Goal: Task Accomplishment & Management: Use online tool/utility

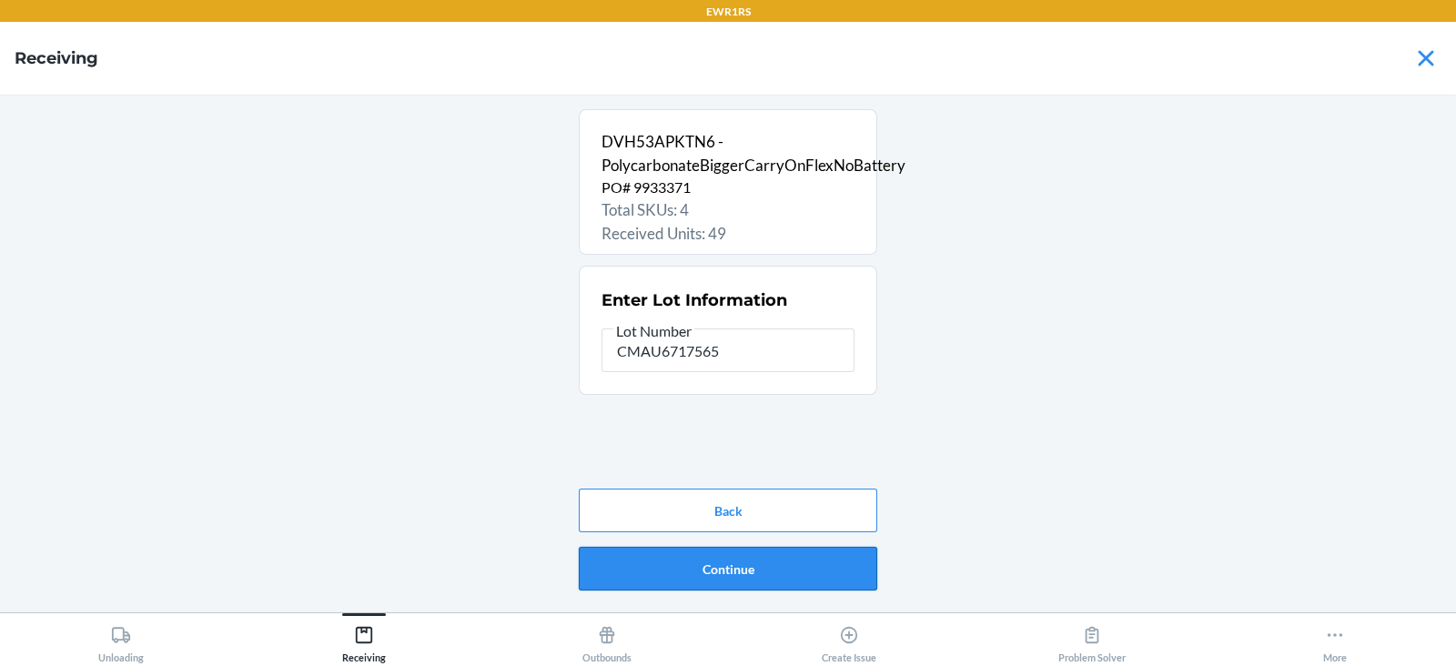
click at [625, 575] on button "Continue" at bounding box center [728, 569] width 298 height 44
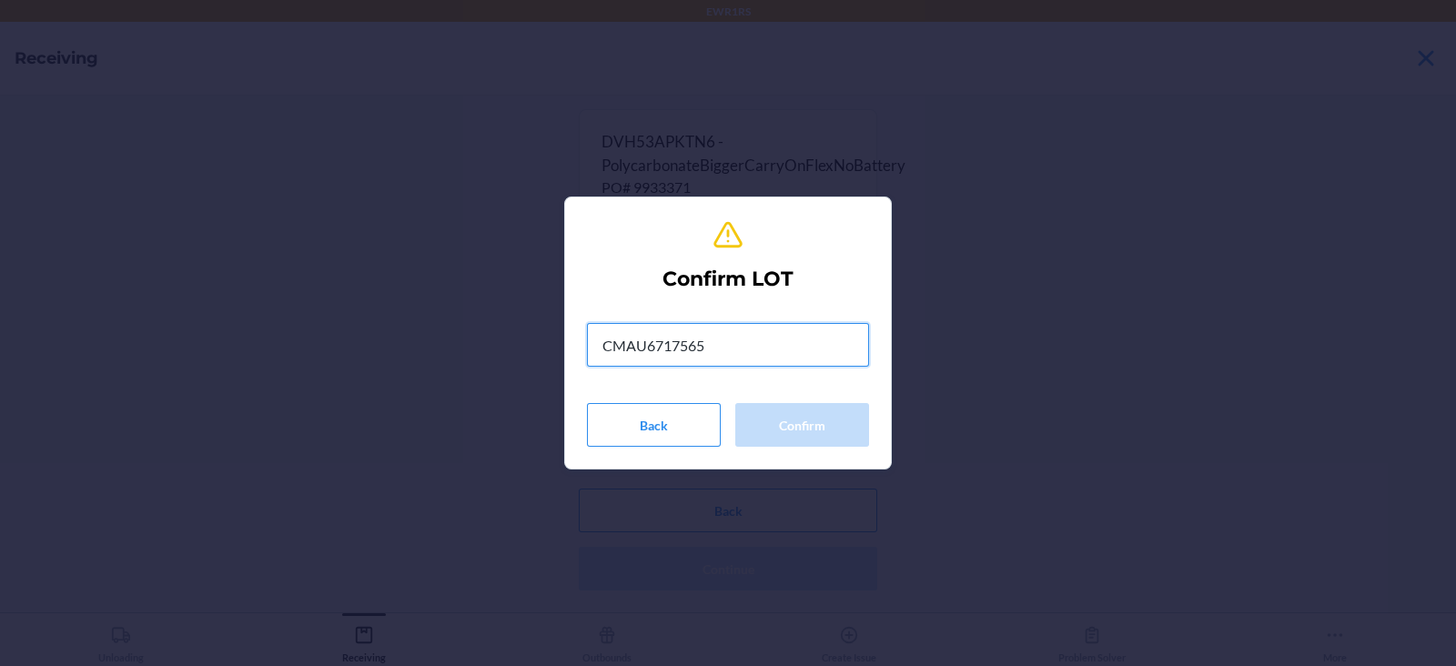
type input "CMAU6717565"
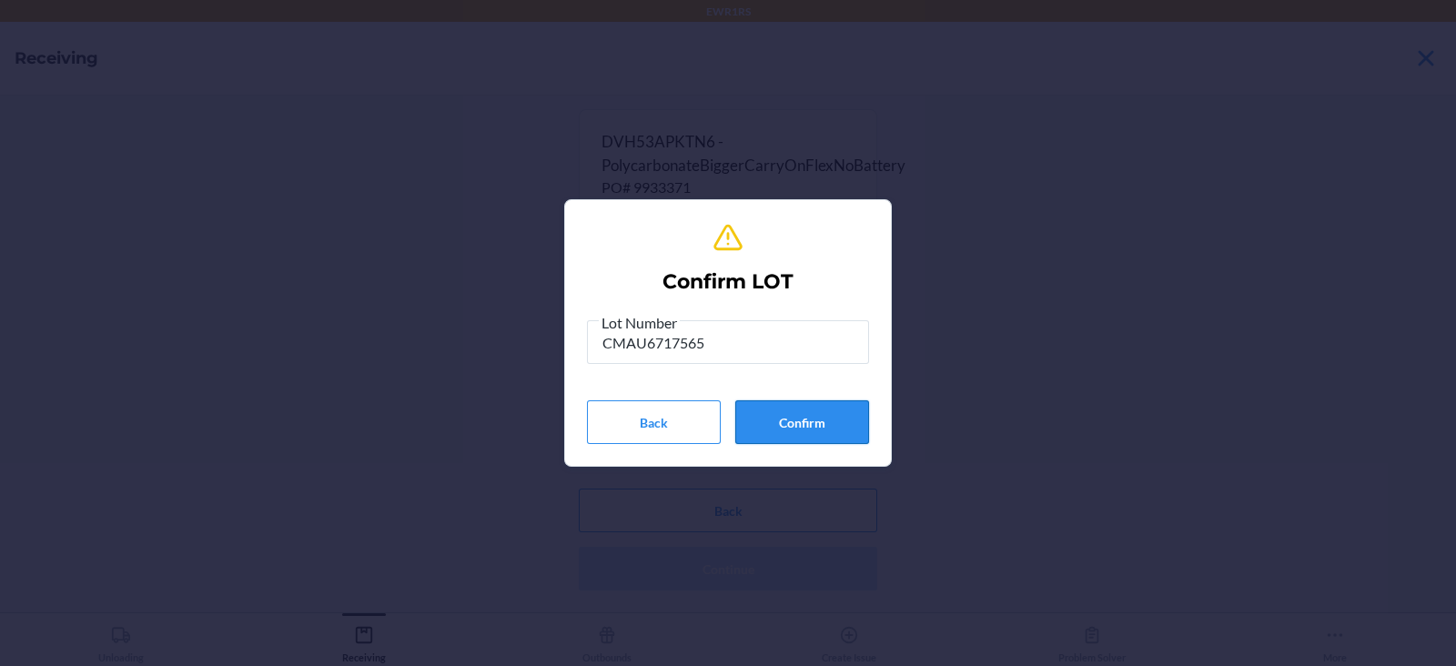
click at [776, 420] on button "Confirm" at bounding box center [802, 422] width 134 height 44
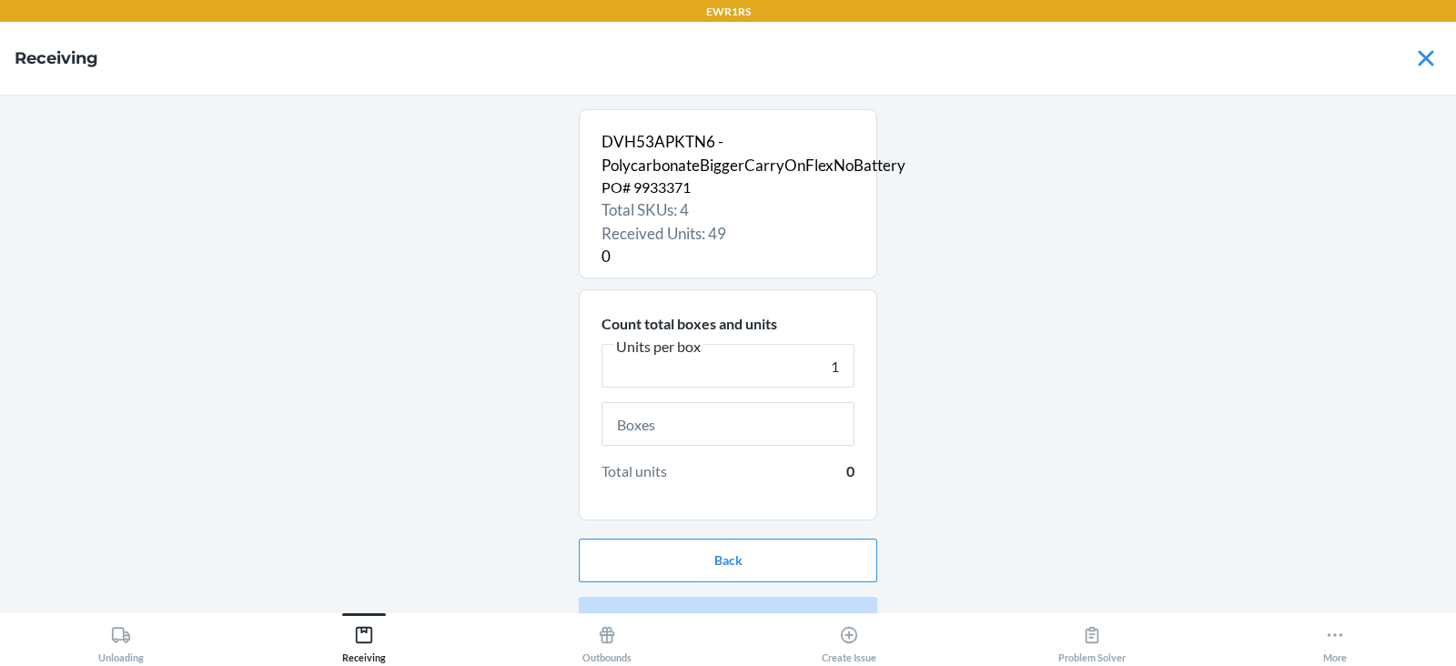
type input "1"
click at [757, 429] on input "text" at bounding box center [728, 424] width 253 height 44
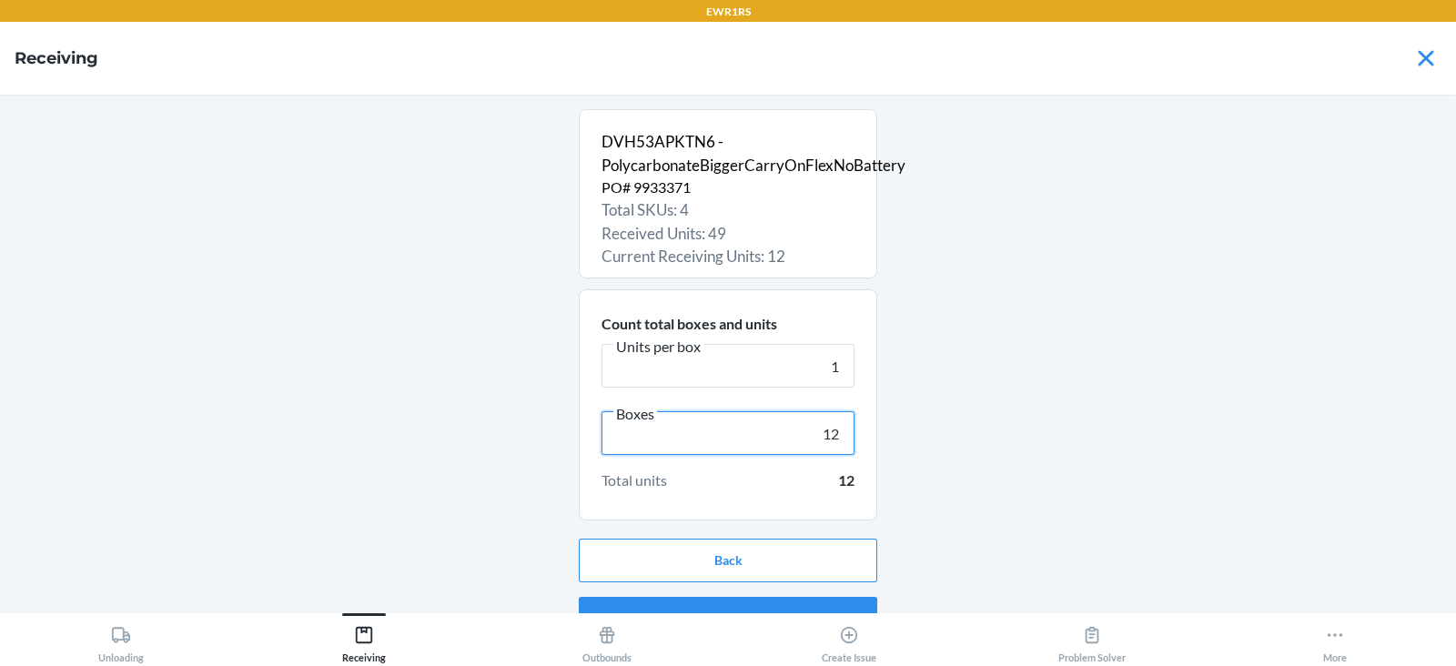
scroll to position [35, 0]
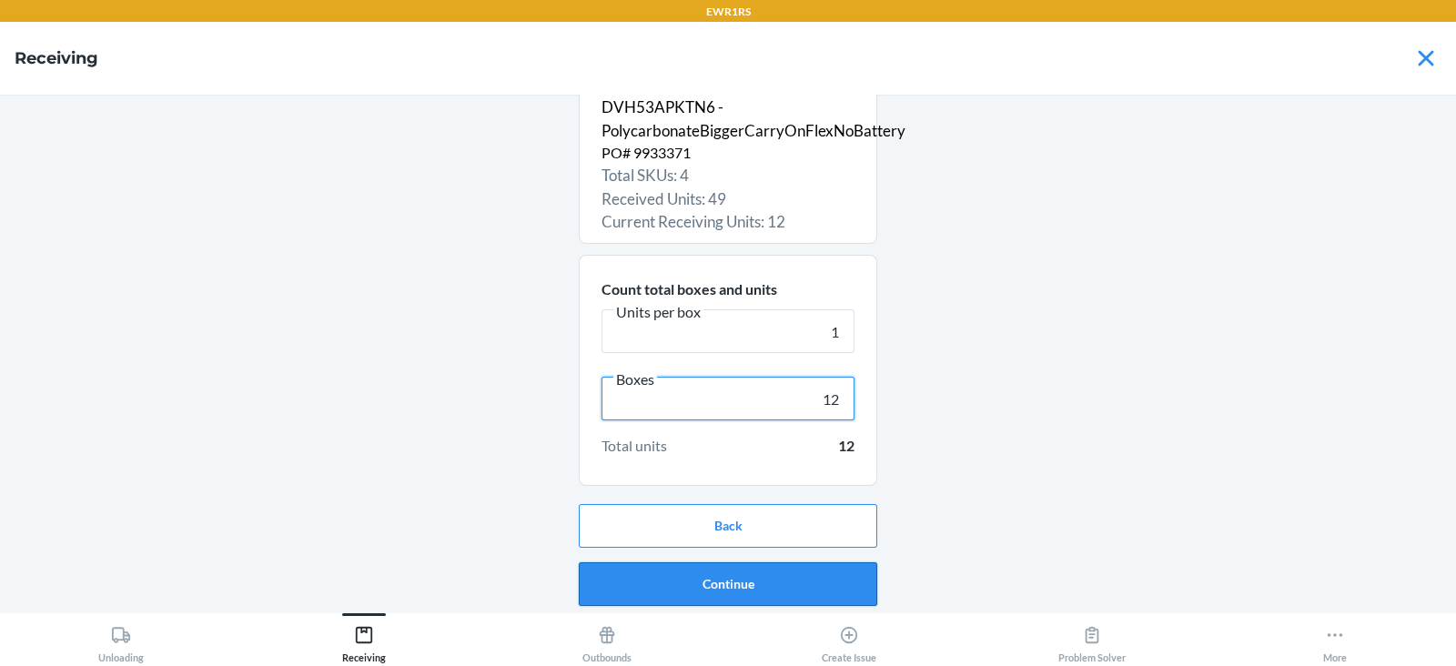
type input "12"
click at [779, 582] on button "Continue" at bounding box center [728, 584] width 298 height 44
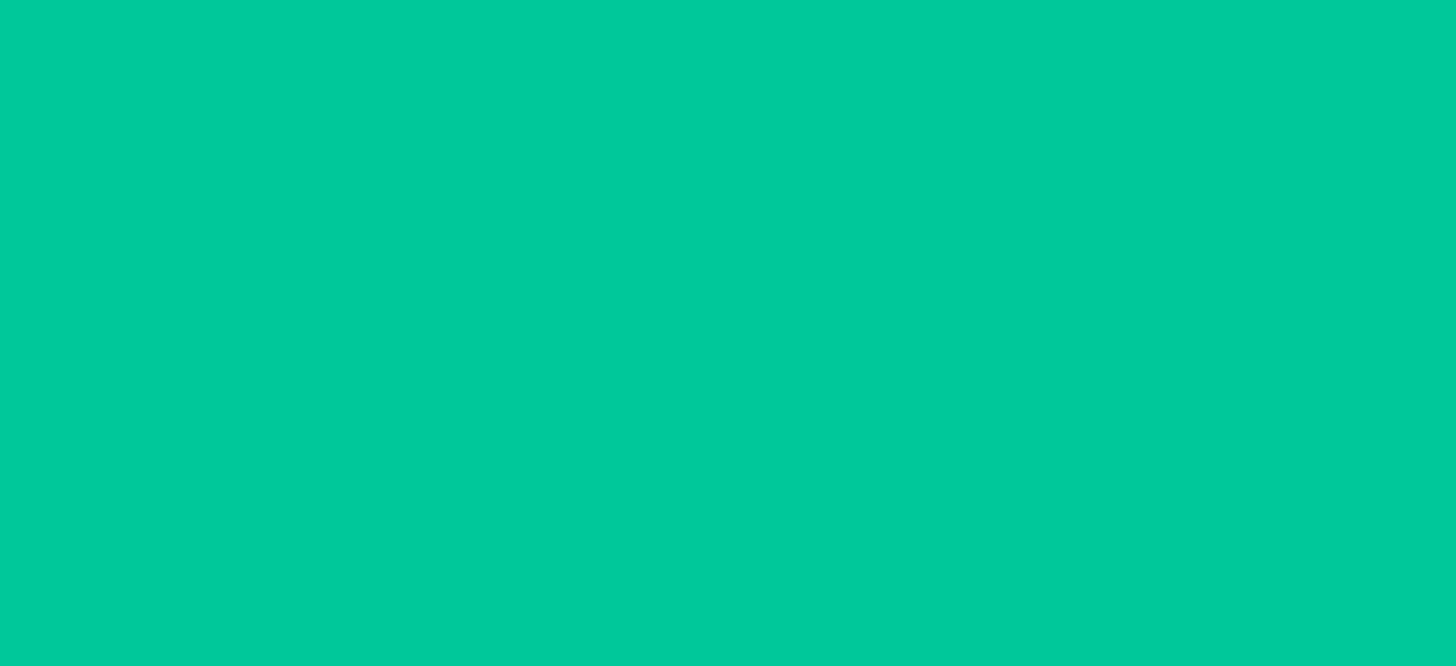
scroll to position [0, 0]
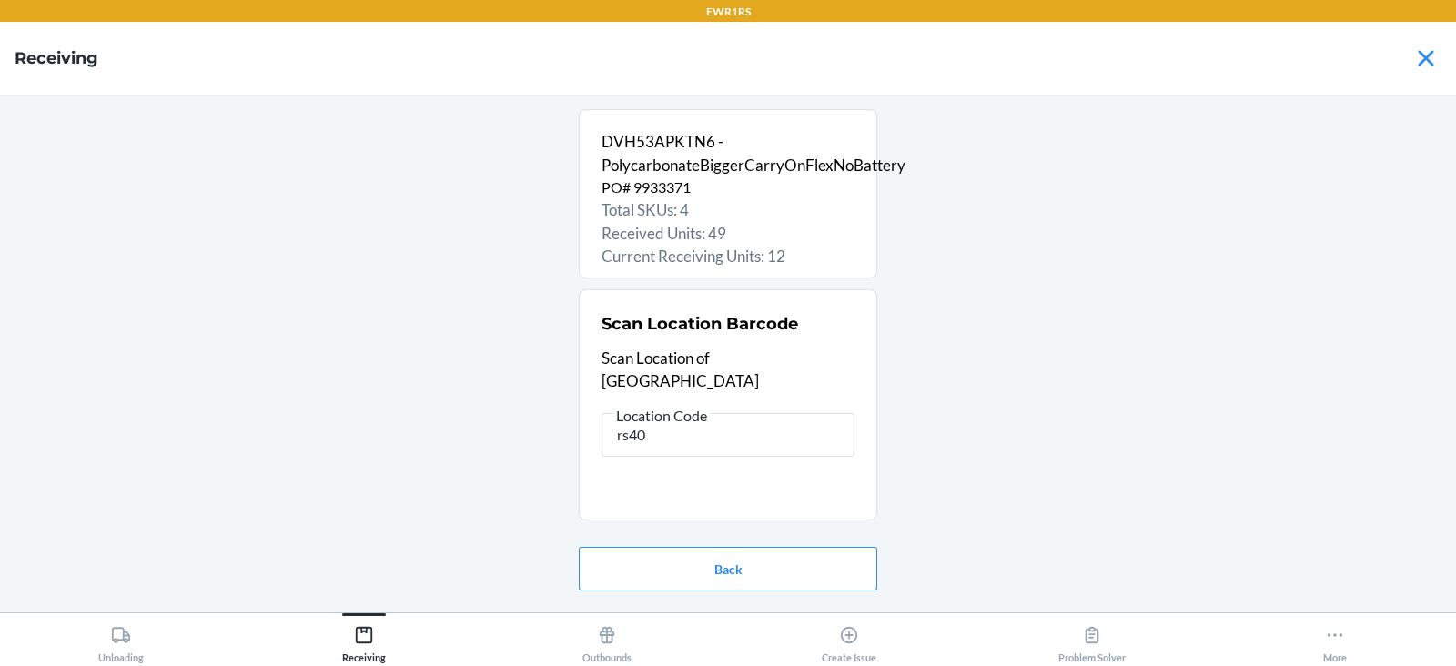
type input "rs400"
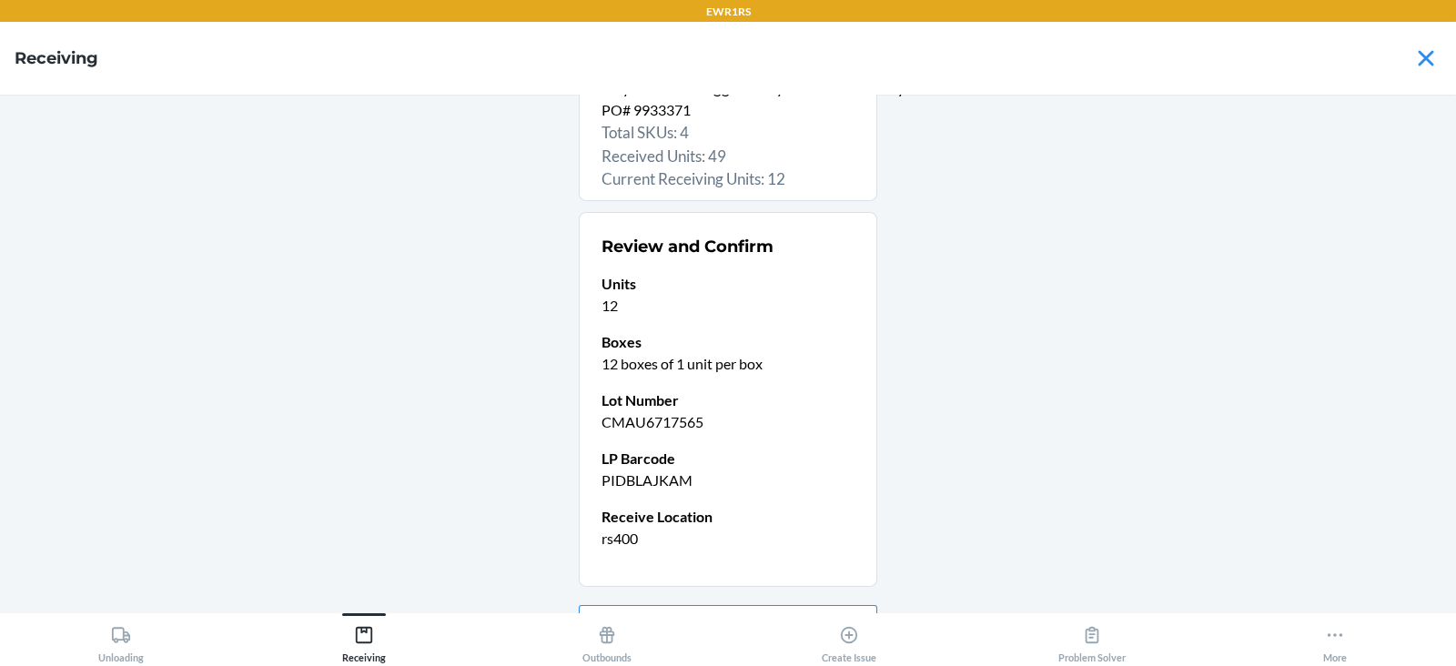
scroll to position [177, 0]
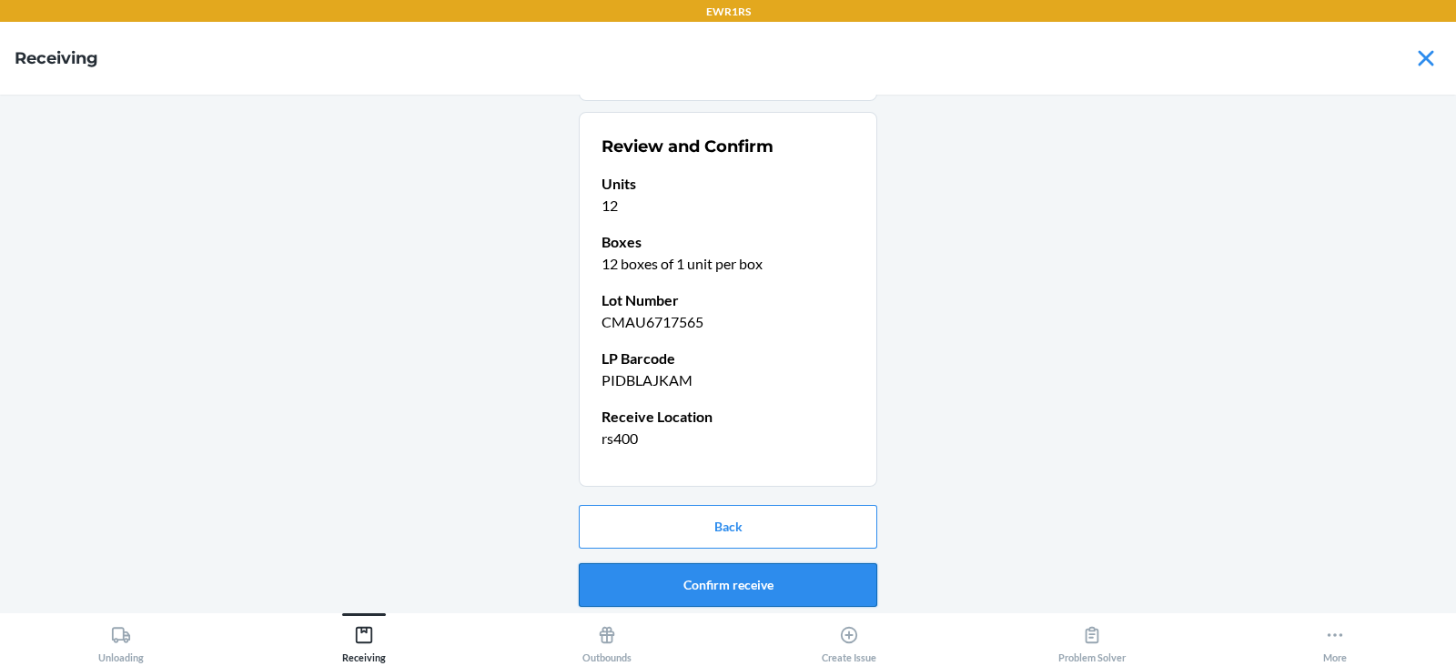
click at [714, 575] on button "Confirm receive" at bounding box center [728, 585] width 298 height 44
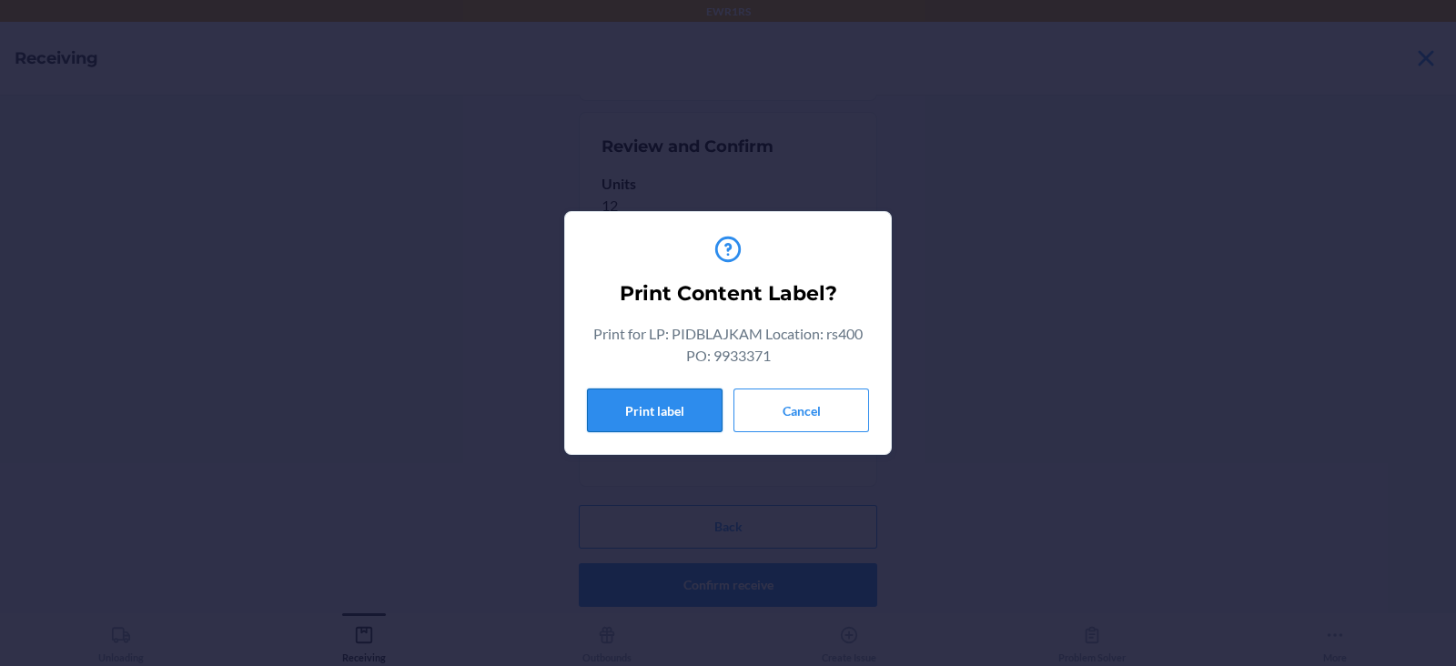
click at [638, 391] on button "Print label" at bounding box center [655, 411] width 136 height 44
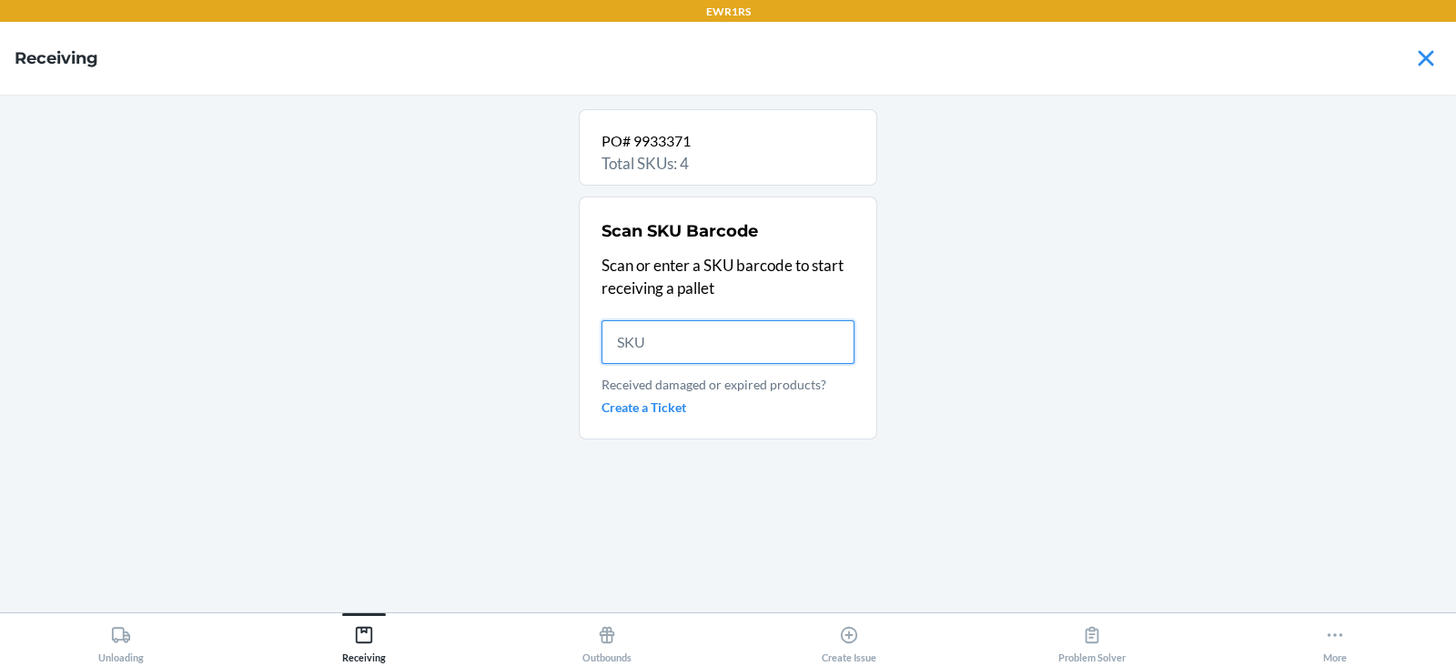
scroll to position [0, 0]
click at [729, 337] on input "text" at bounding box center [728, 342] width 253 height 44
type input "840168"
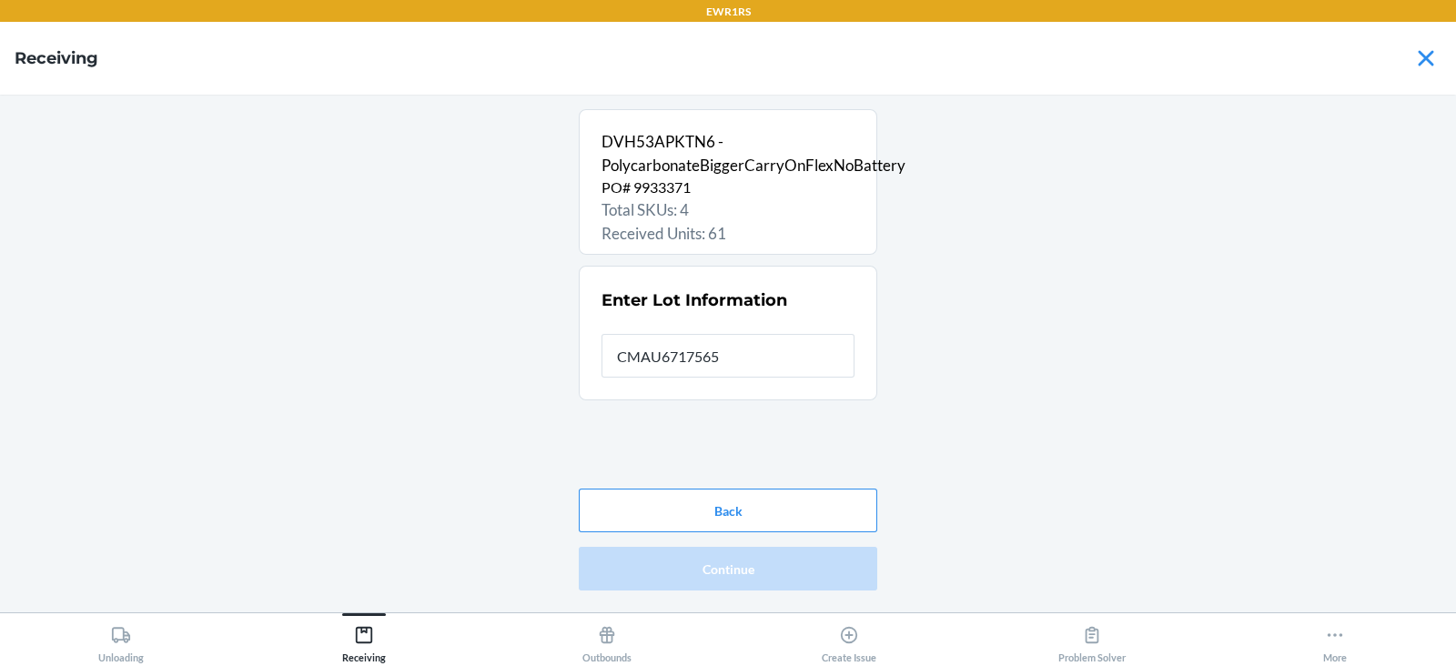
type input "CMAU6717565"
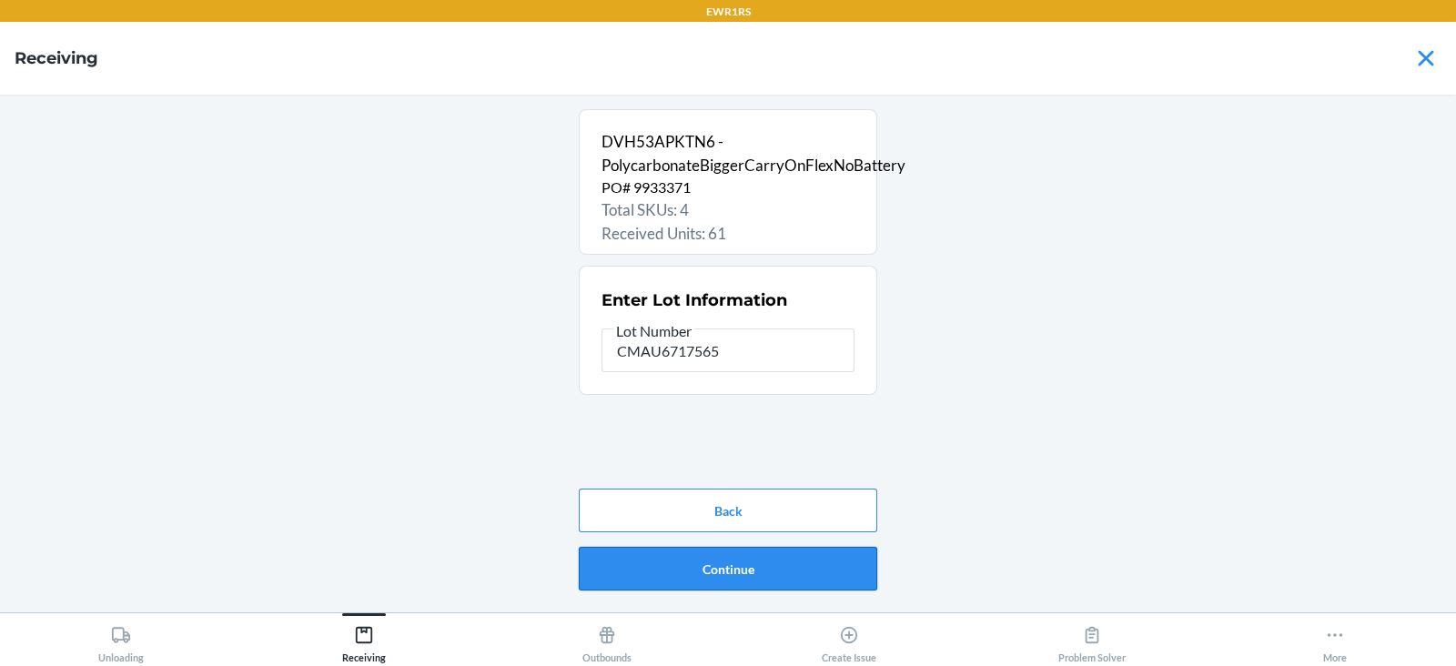
click at [722, 575] on button "Continue" at bounding box center [728, 569] width 298 height 44
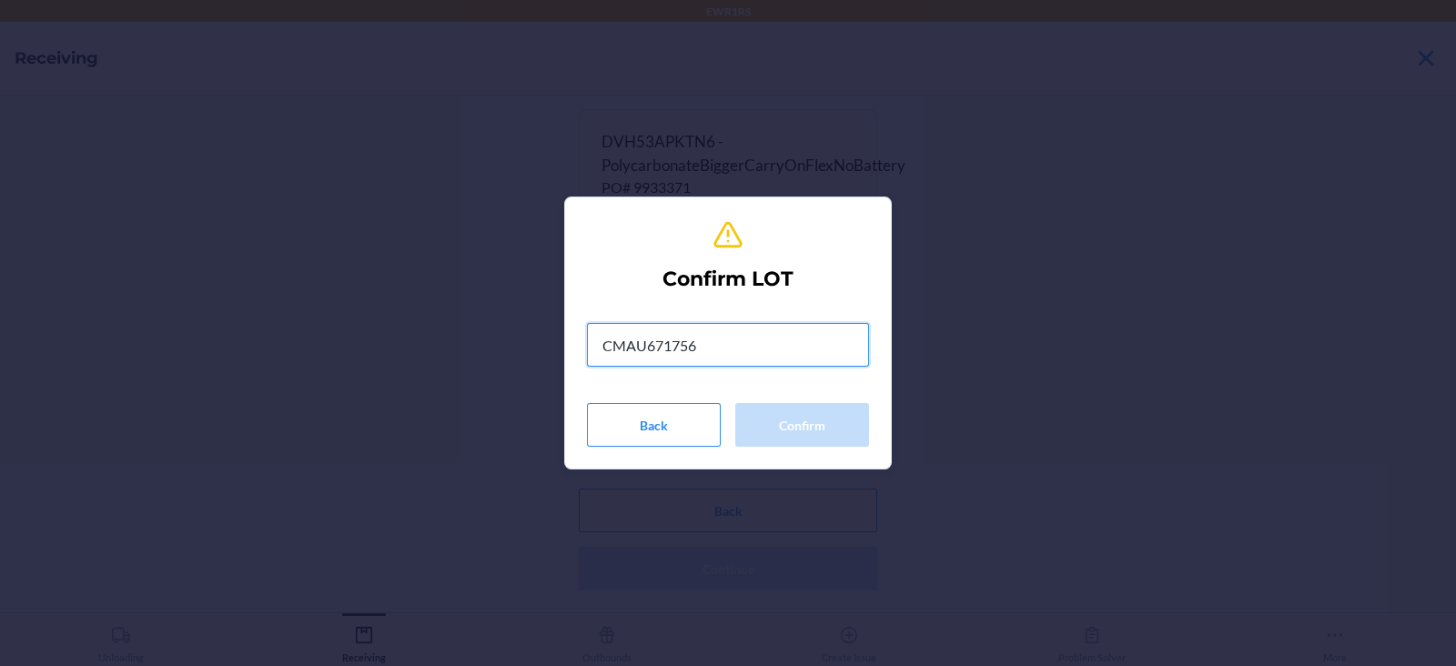
type input "CMAU6717565"
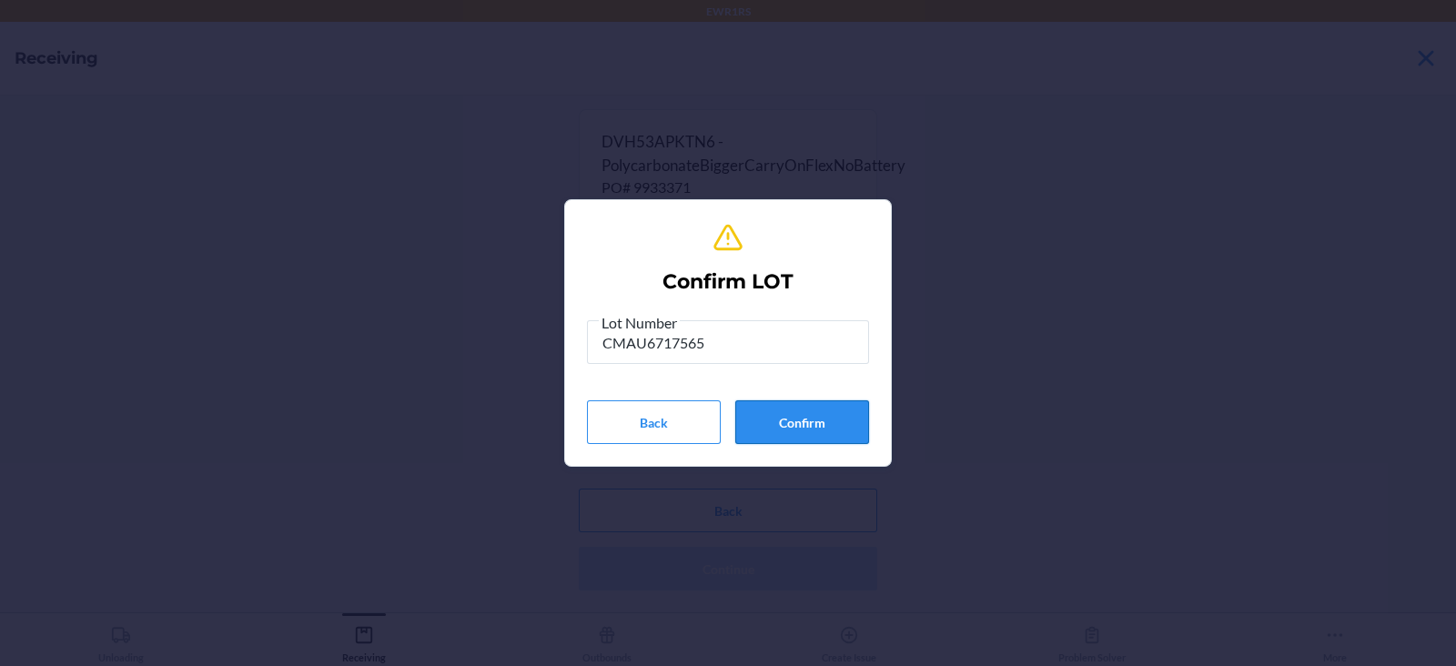
click at [796, 416] on button "Confirm" at bounding box center [802, 422] width 134 height 44
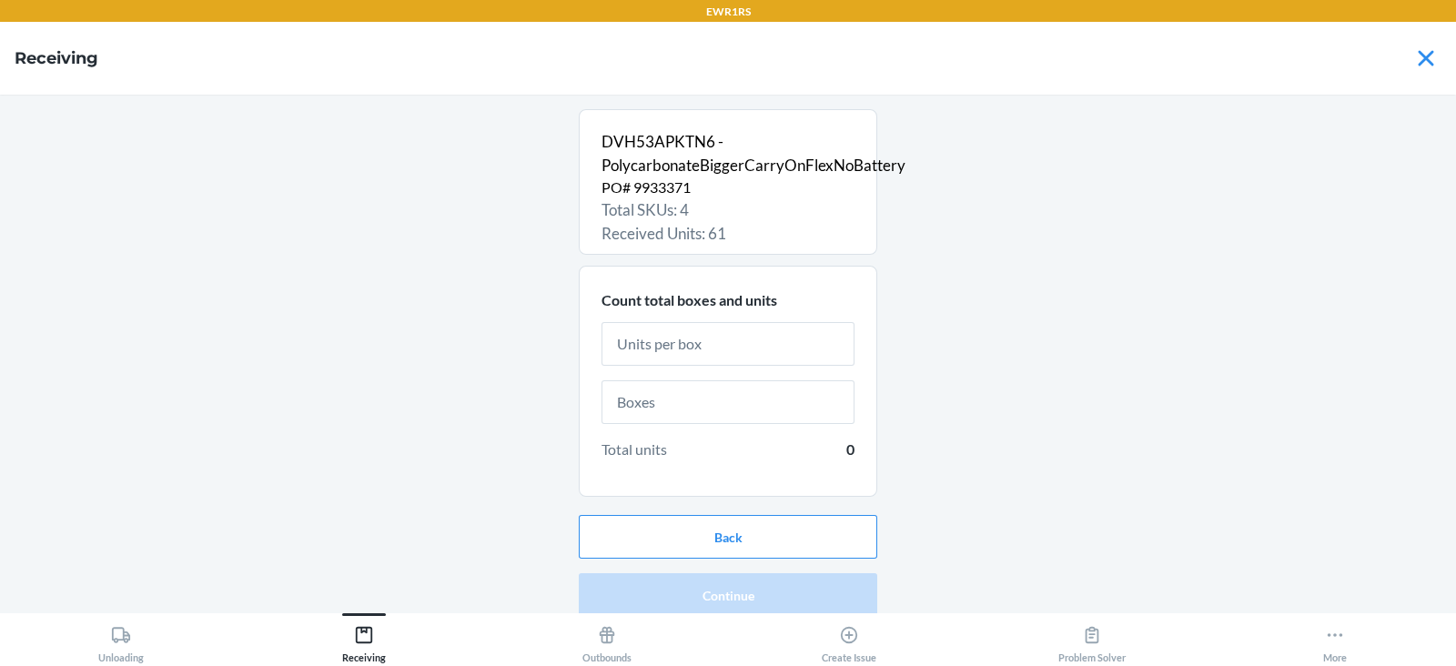
click at [746, 325] on input "text" at bounding box center [728, 344] width 253 height 44
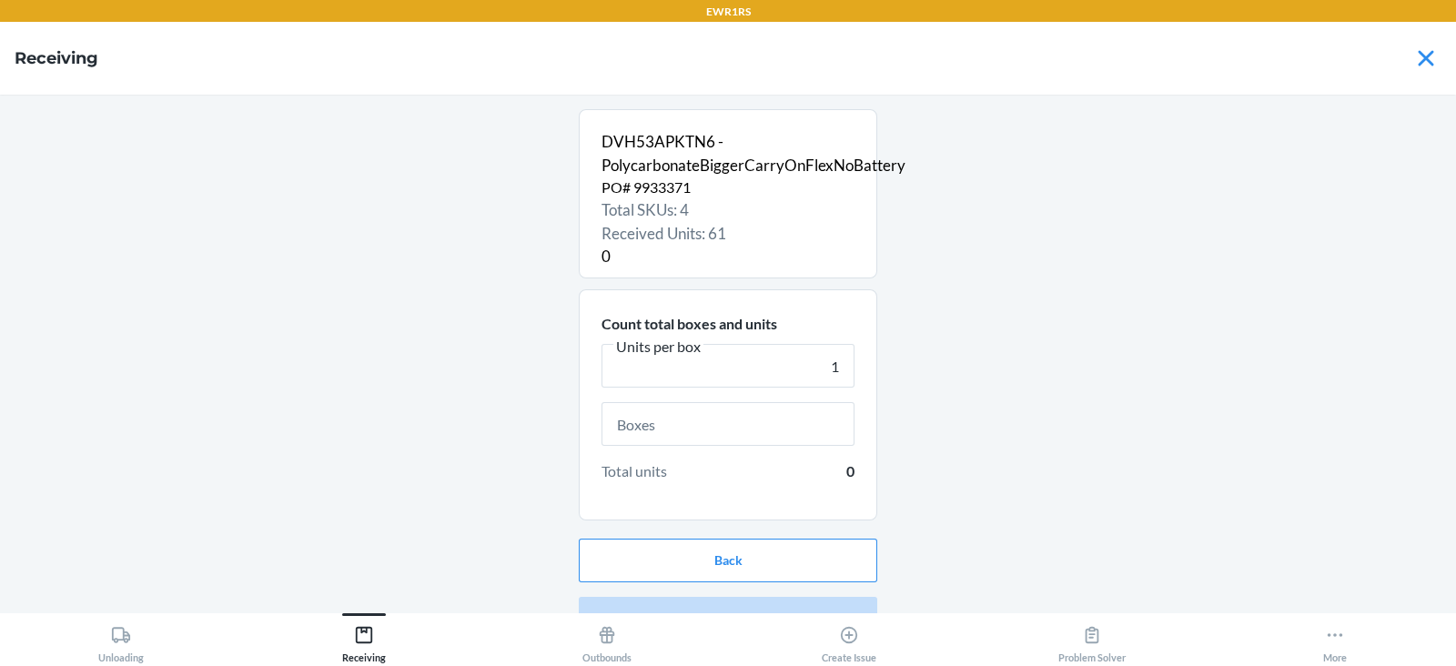
type input "1"
click at [731, 424] on input "text" at bounding box center [728, 424] width 253 height 44
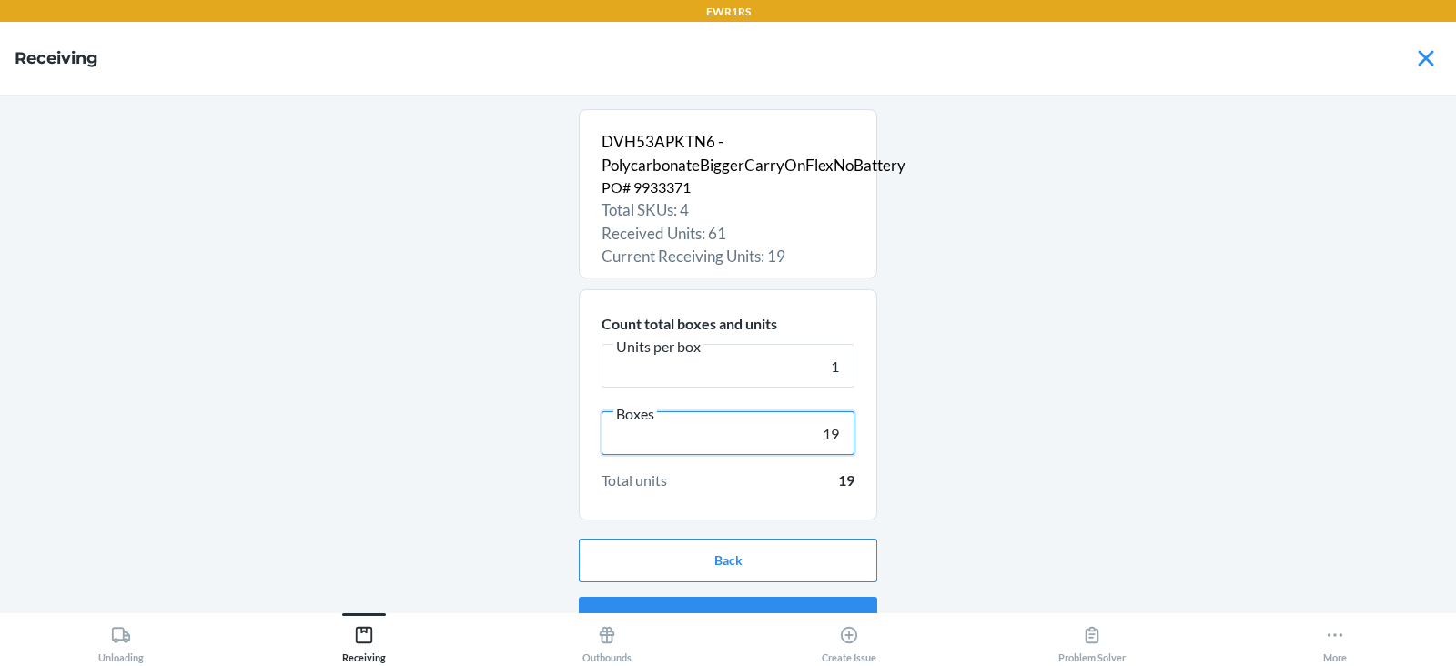
scroll to position [35, 0]
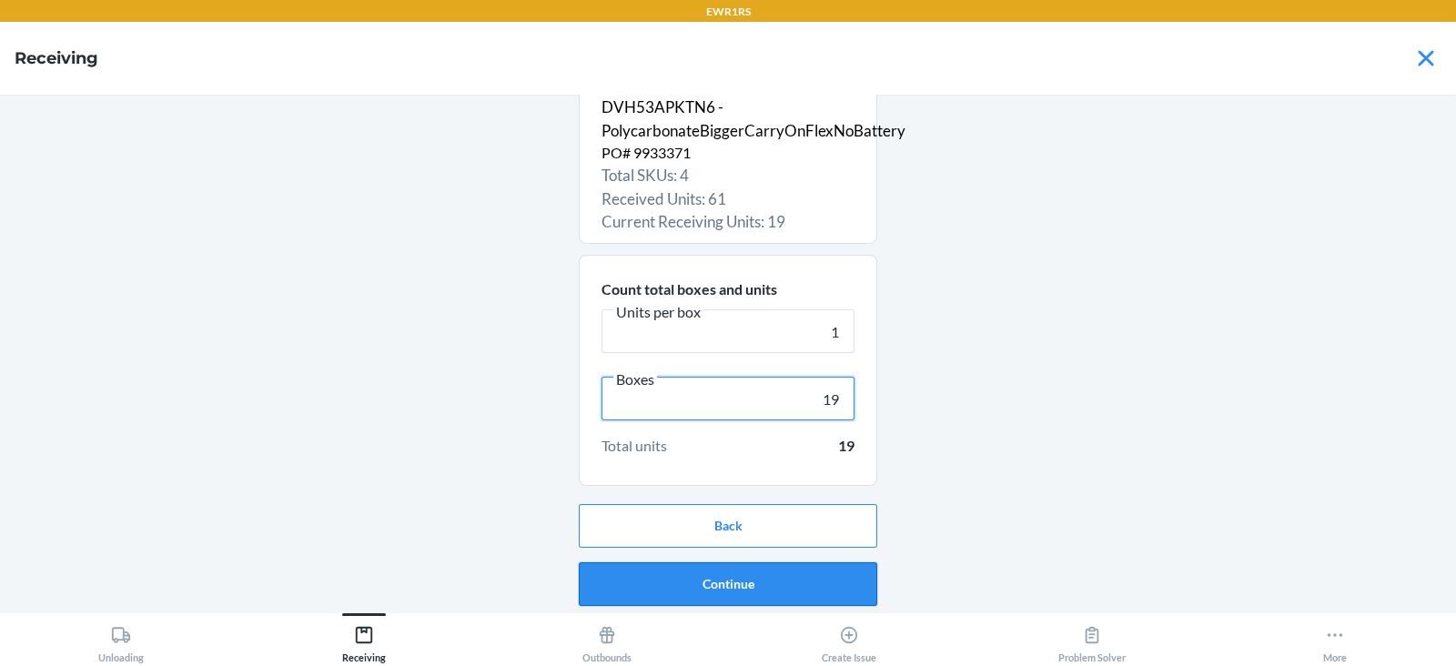
type input "19"
click at [733, 583] on button "Continue" at bounding box center [728, 584] width 298 height 44
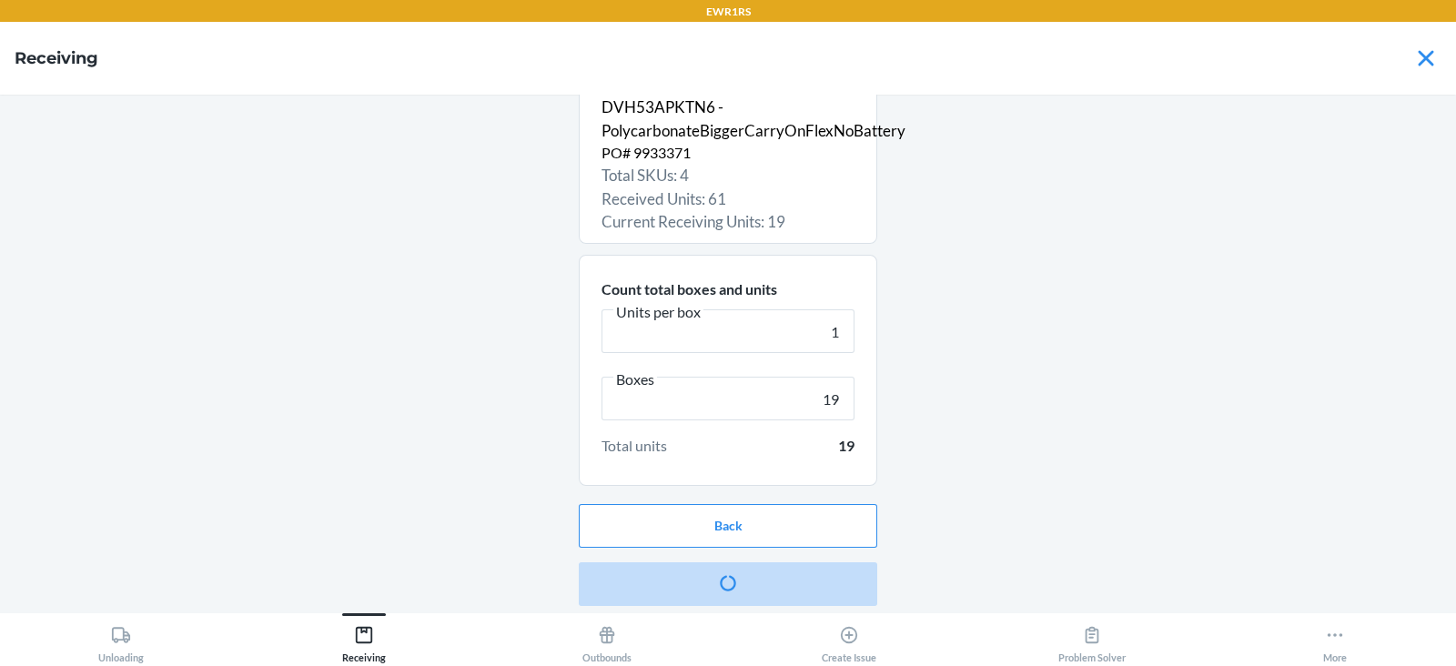
scroll to position [0, 0]
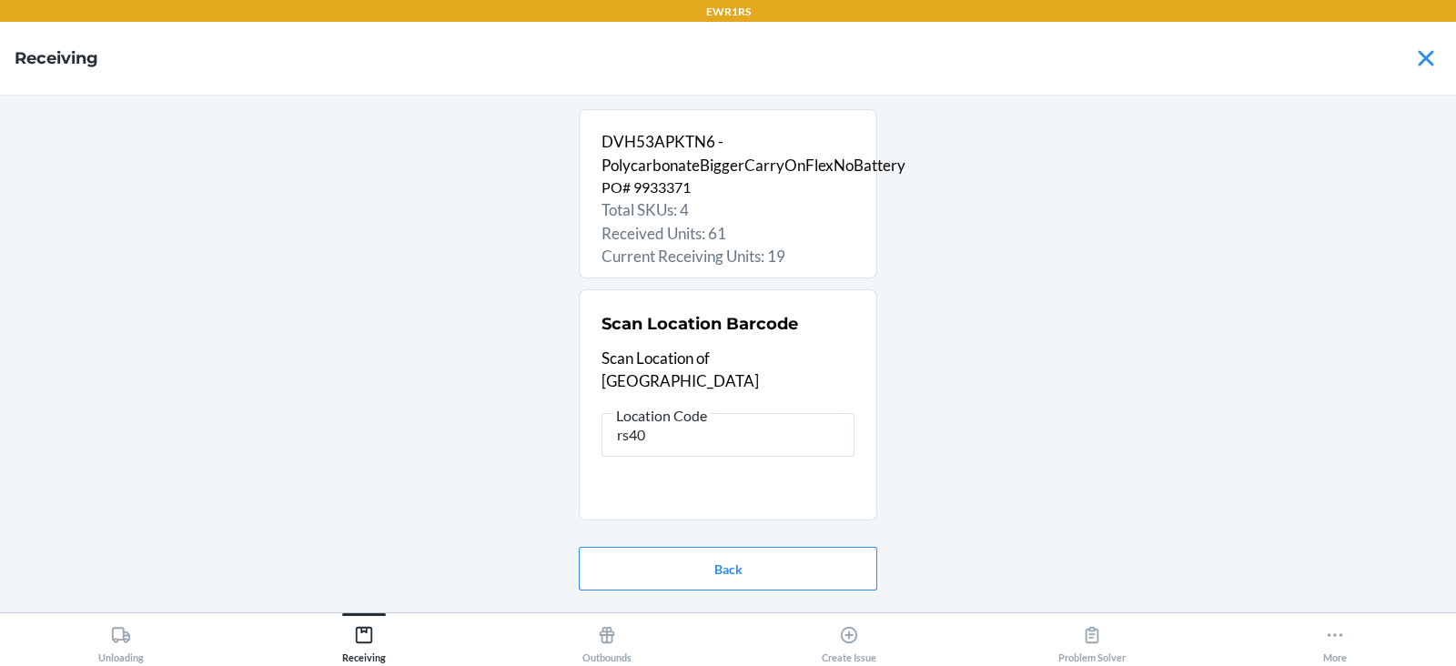
type input "rs400"
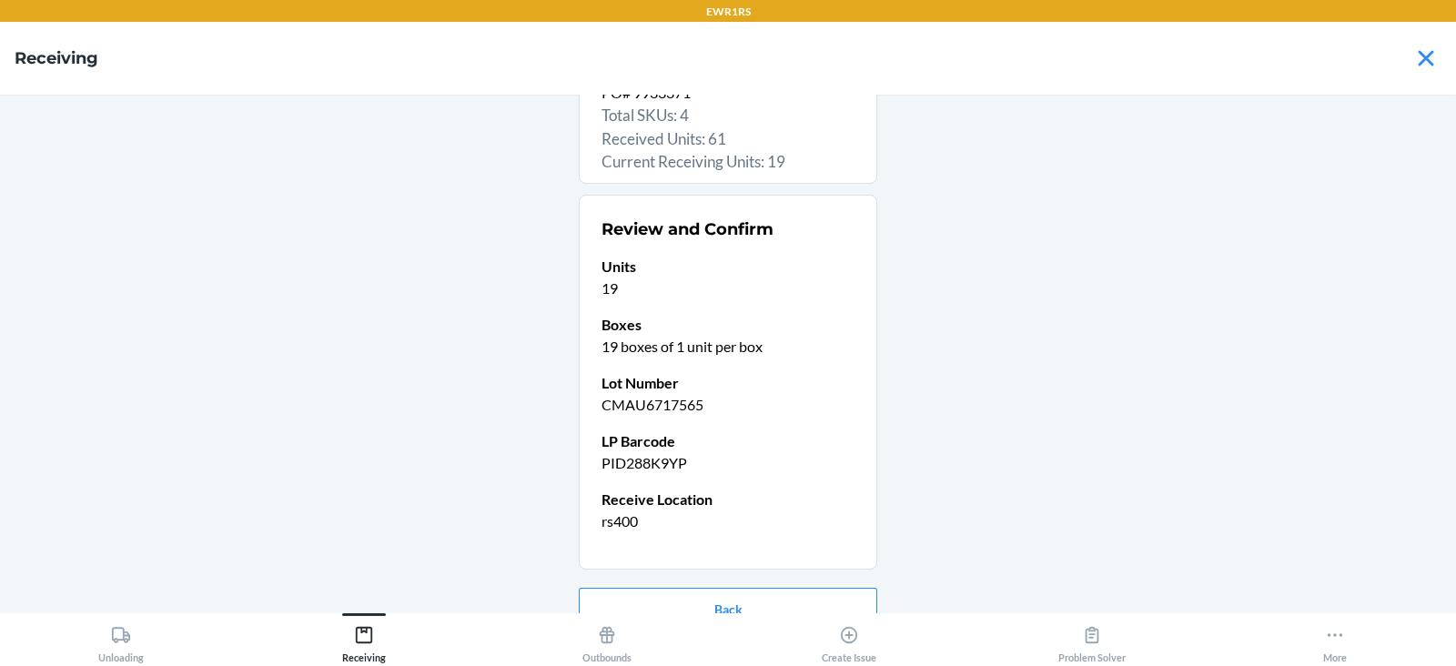
scroll to position [177, 0]
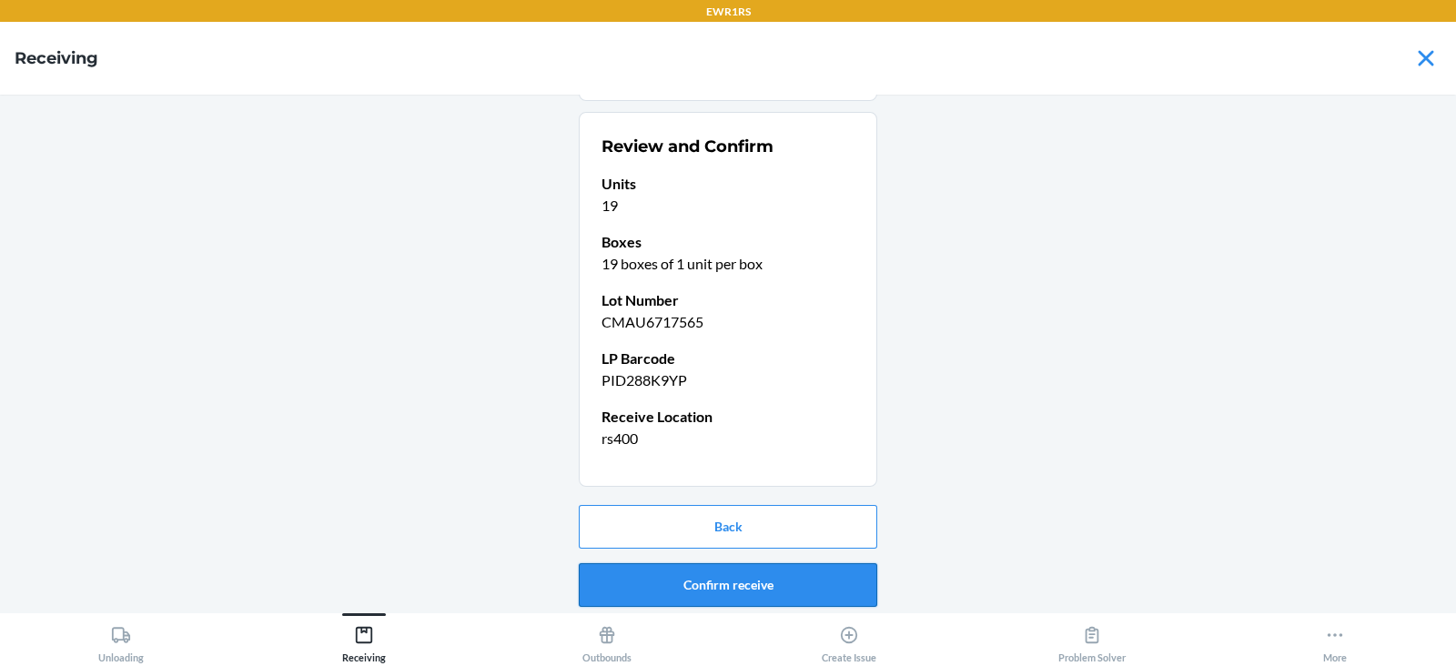
click at [715, 576] on button "Confirm receive" at bounding box center [728, 585] width 298 height 44
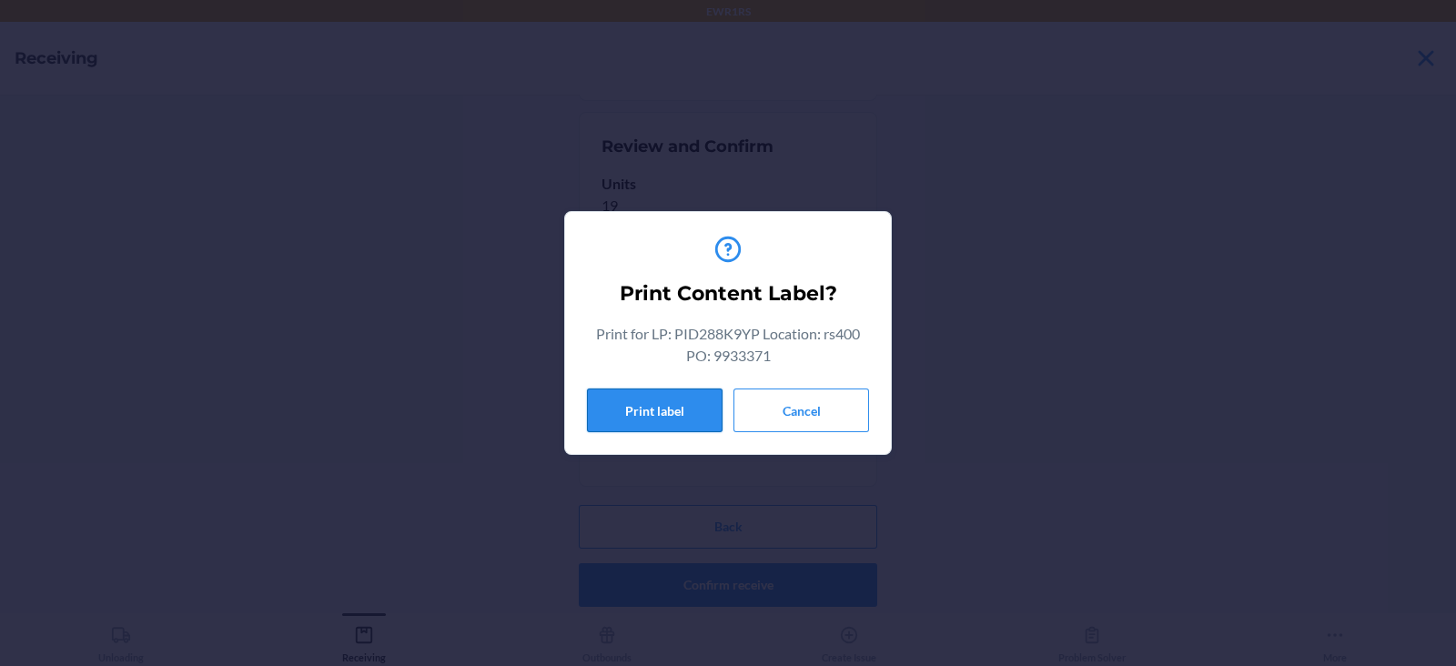
click at [672, 418] on button "Print label" at bounding box center [655, 411] width 136 height 44
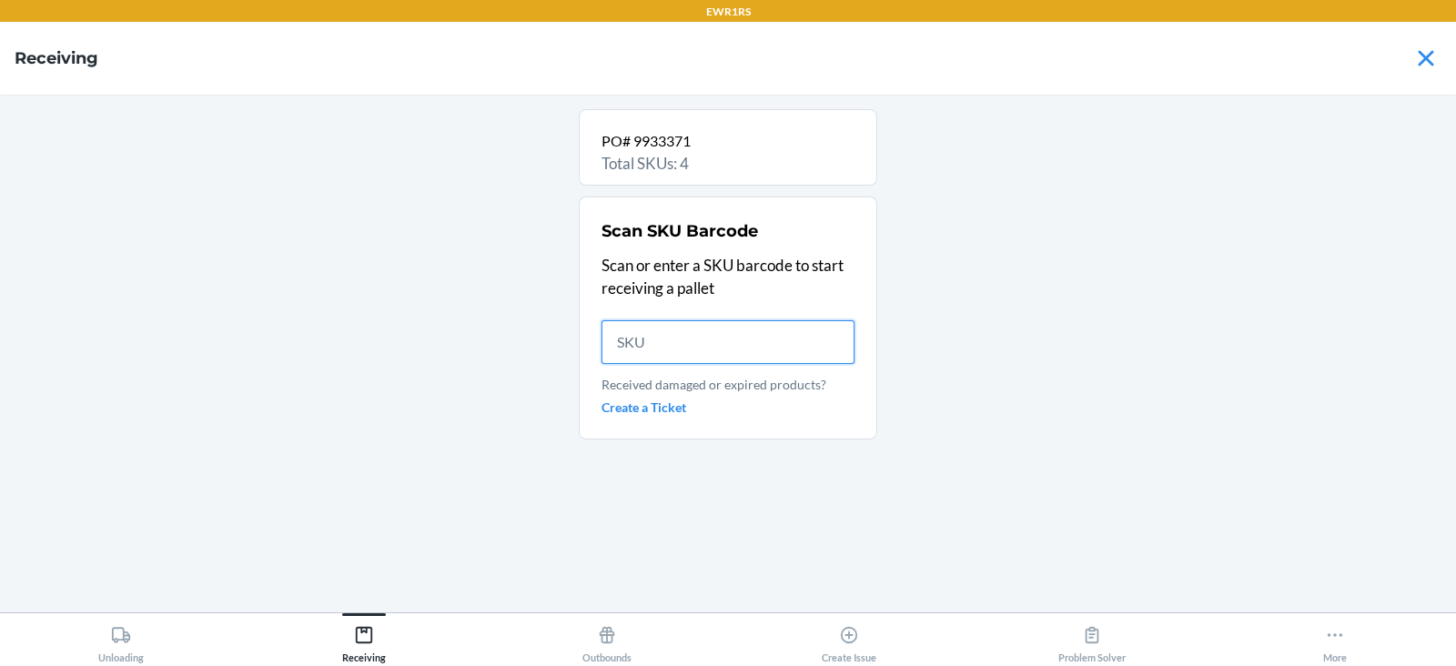
scroll to position [0, 0]
type input "8401687"
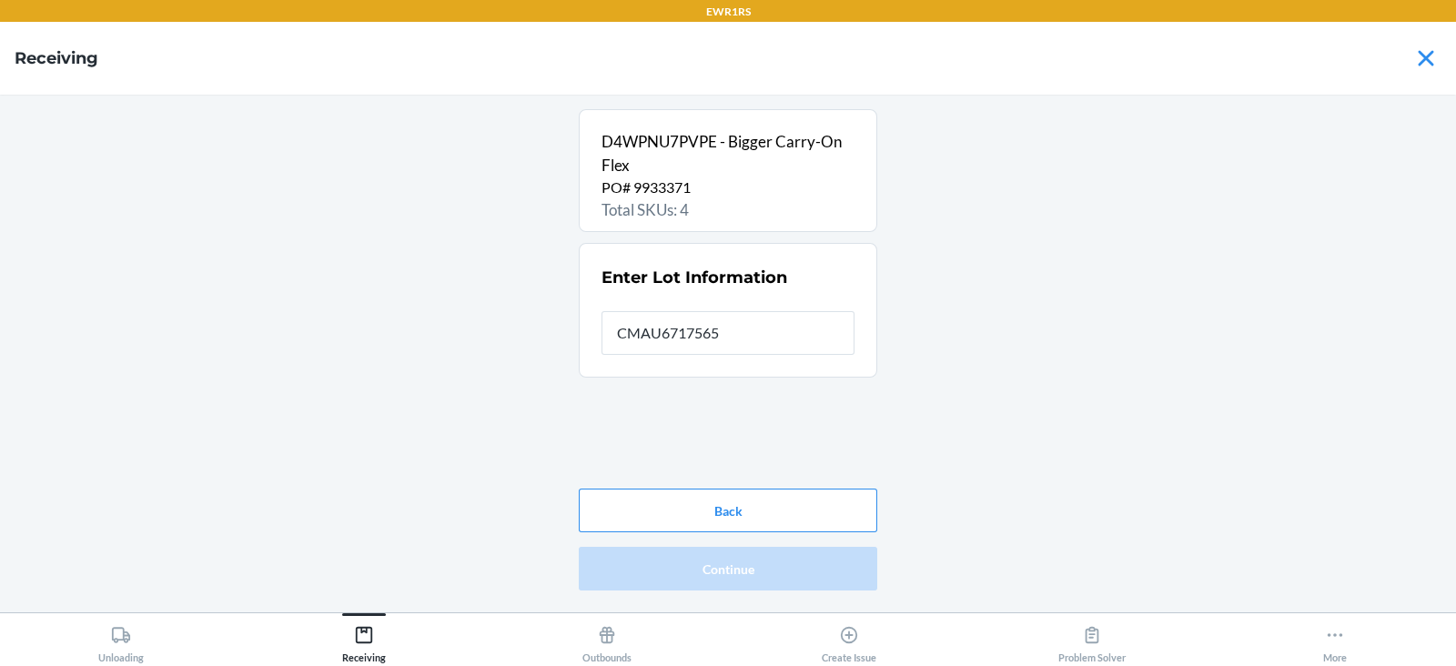
type input "CMAU6717565"
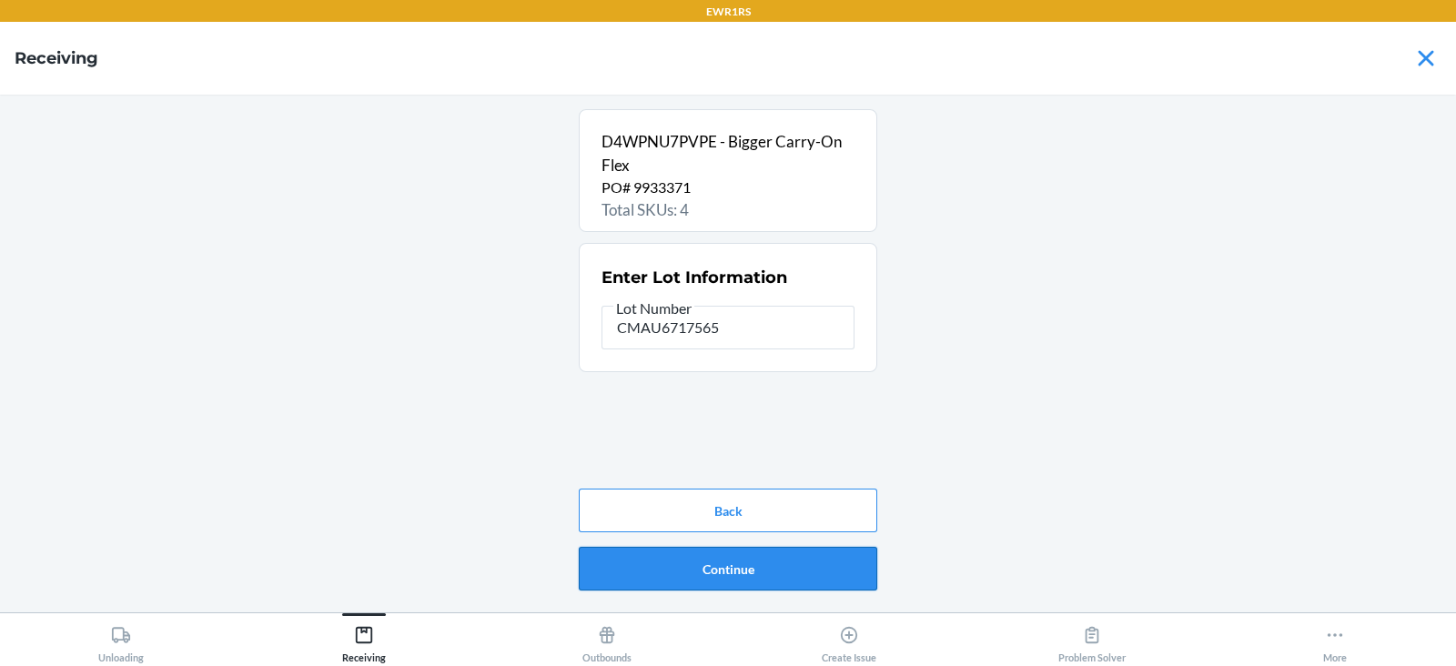
click at [656, 567] on button "Continue" at bounding box center [728, 569] width 298 height 44
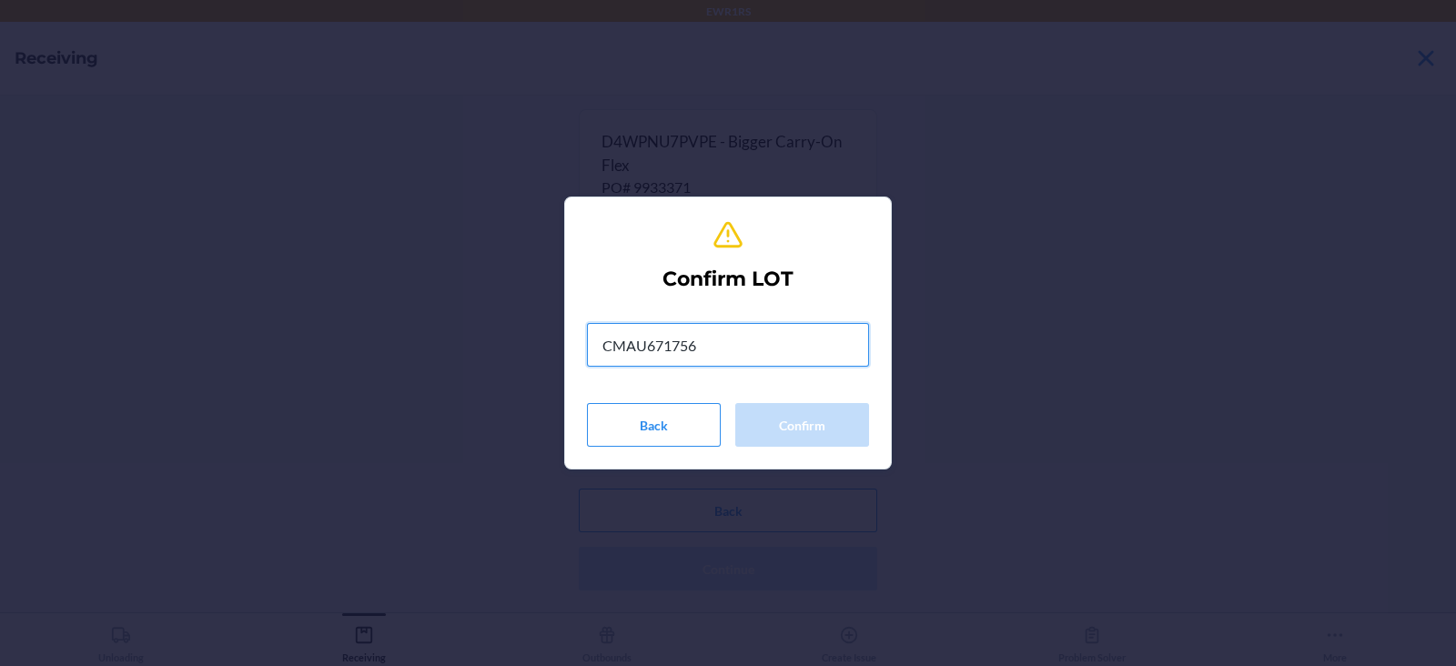
type input "CMAU6717565"
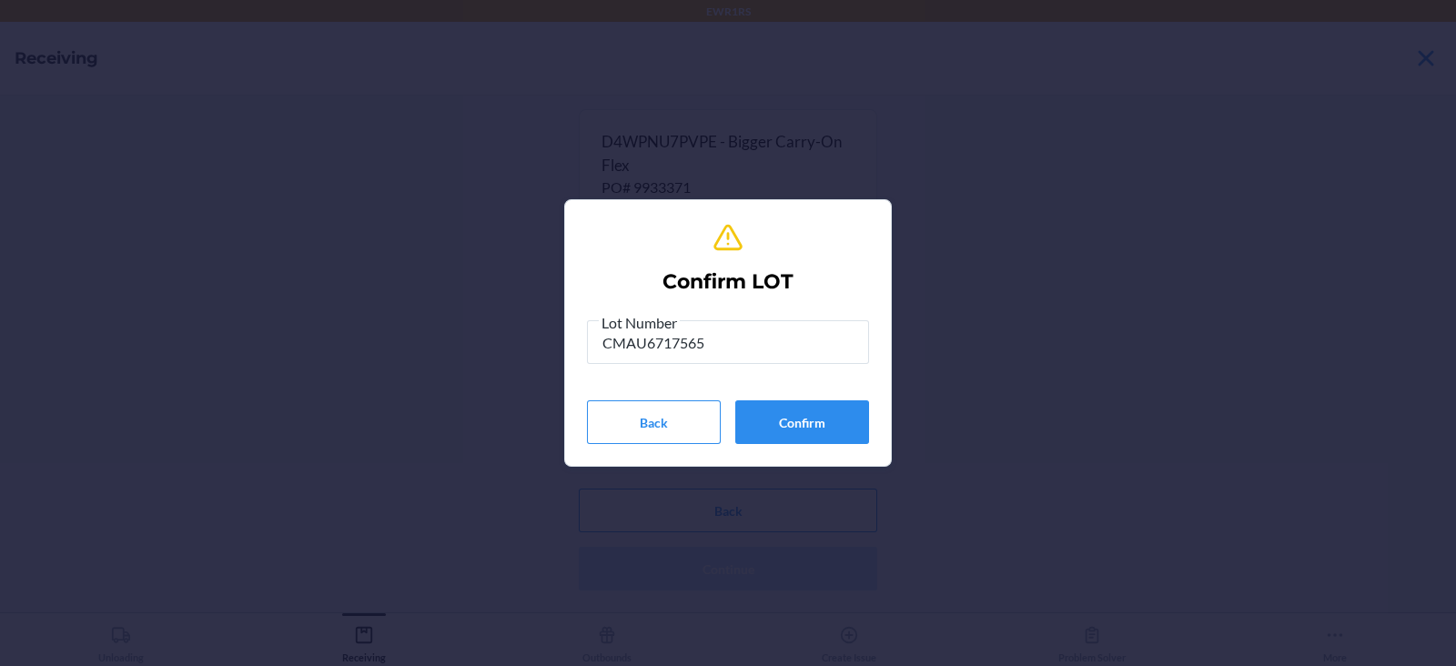
click at [816, 398] on div "Lot Number CMAU6717565 Back Confirm" at bounding box center [728, 377] width 282 height 133
click at [837, 434] on button "Confirm" at bounding box center [802, 422] width 134 height 44
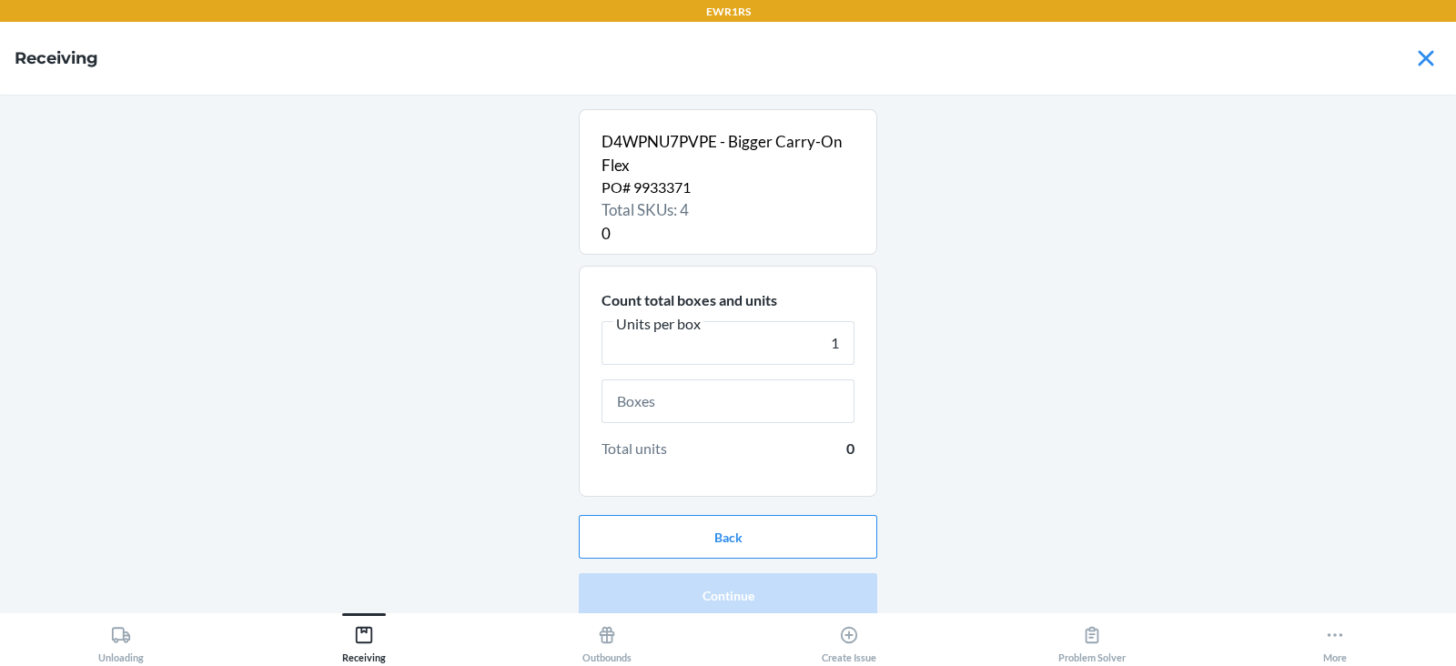
type input "1"
click at [787, 408] on input "text" at bounding box center [728, 401] width 253 height 44
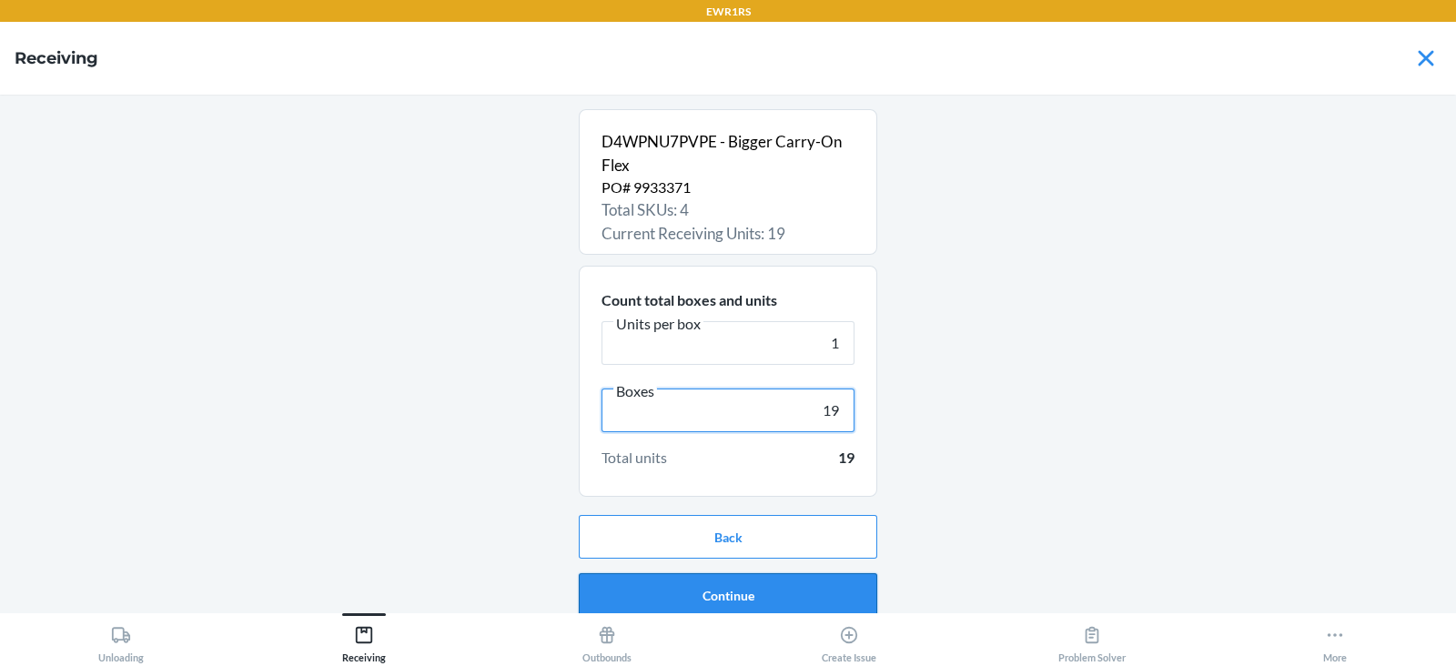
type input "19"
click at [792, 598] on button "Continue" at bounding box center [728, 595] width 298 height 44
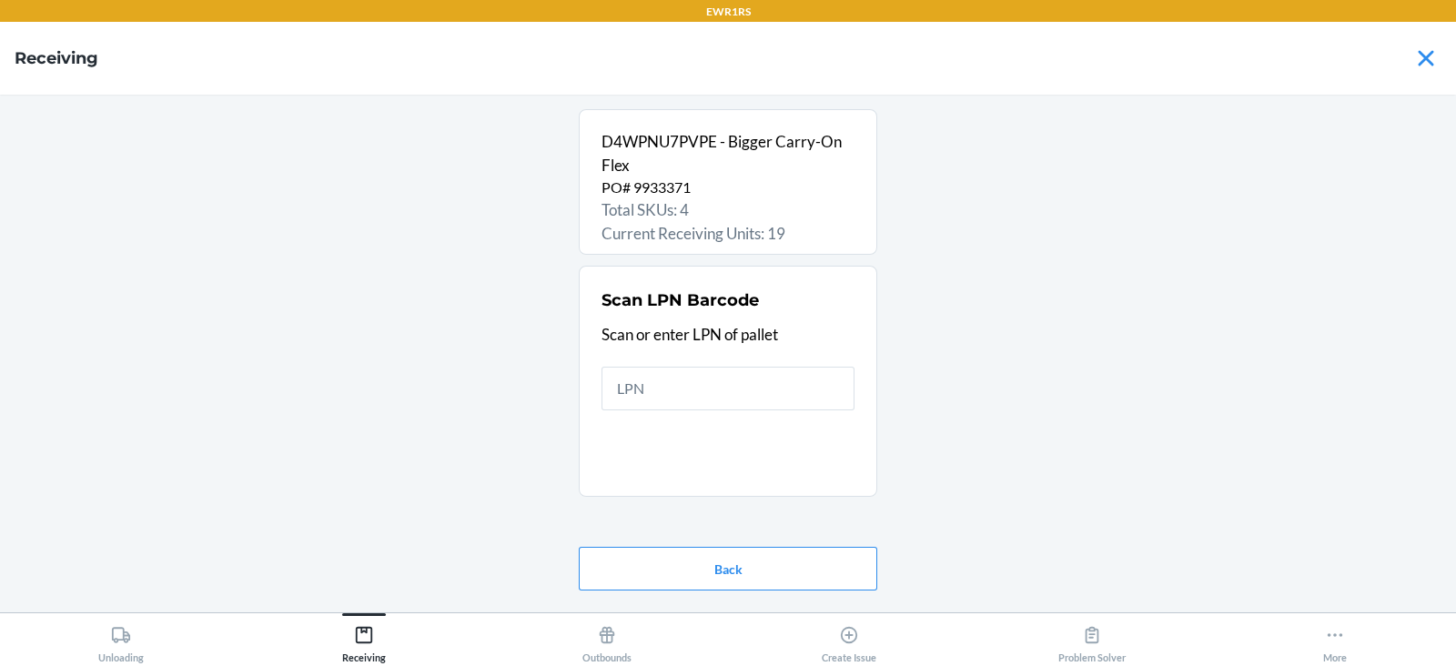
click at [741, 375] on input "text" at bounding box center [728, 389] width 253 height 44
type input "rs400"
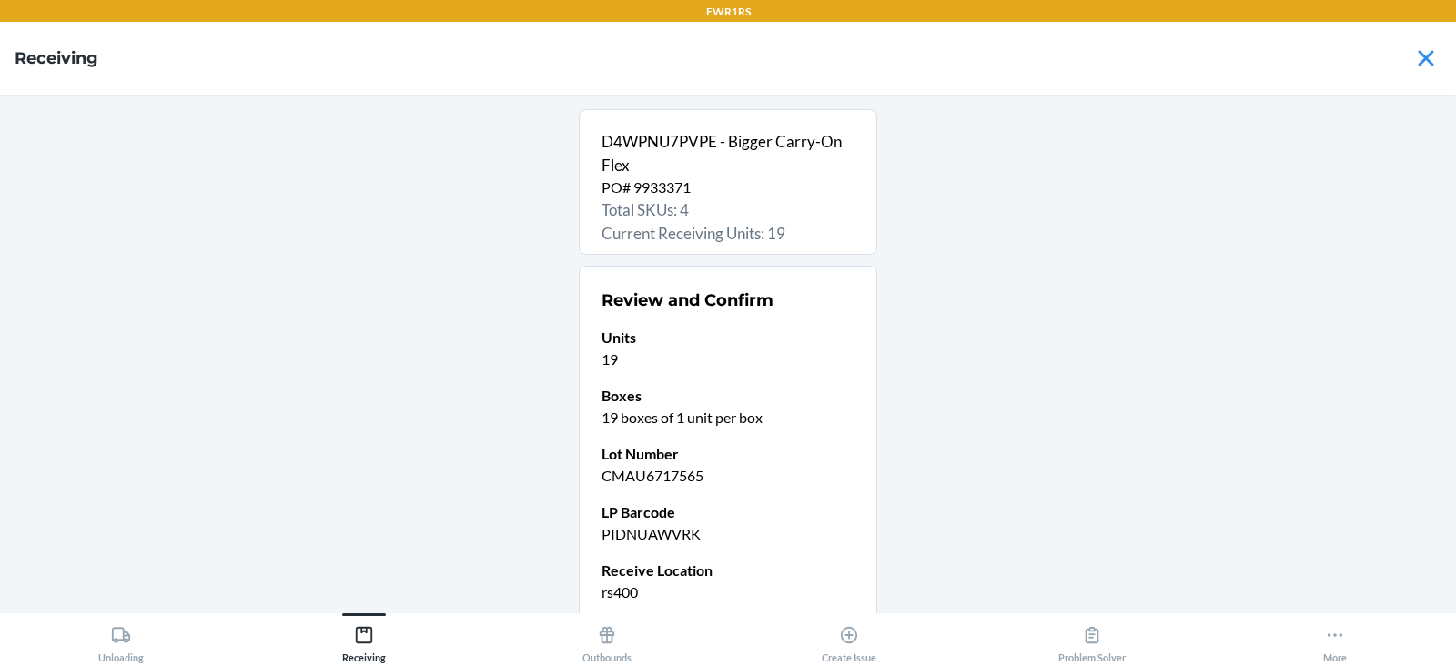
scroll to position [155, 0]
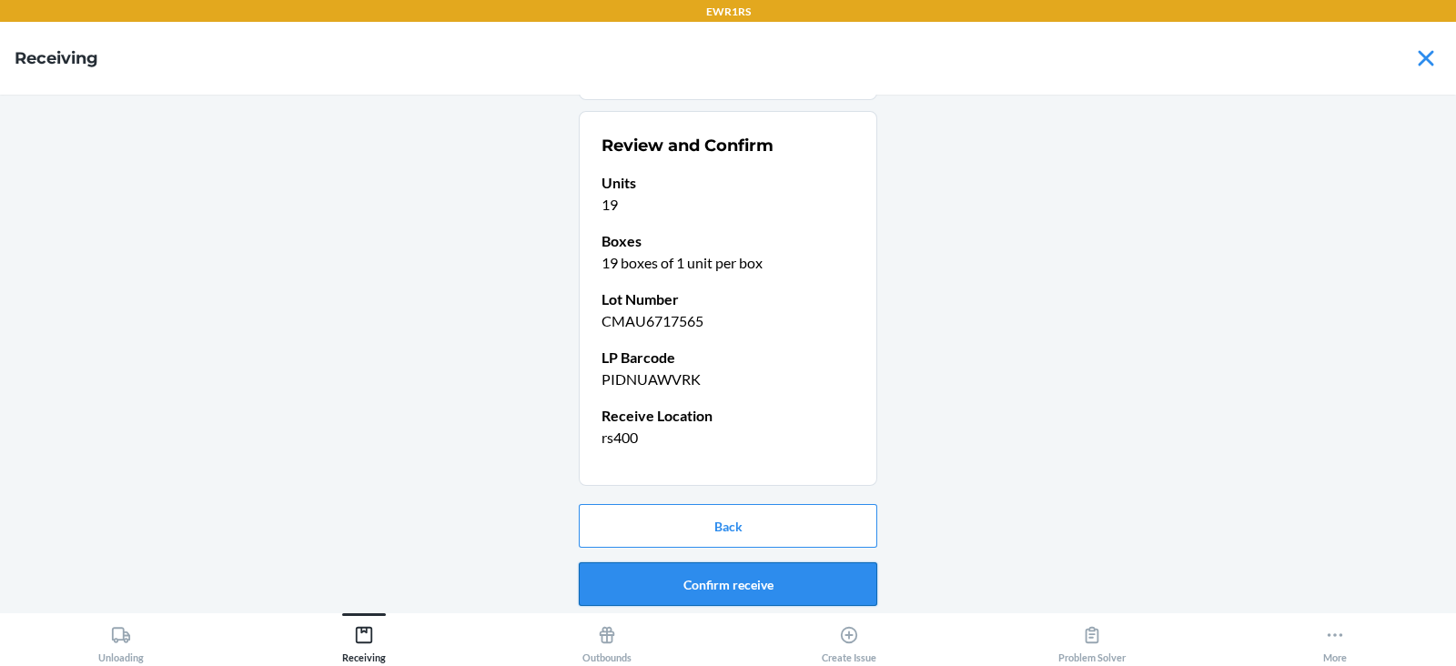
click at [804, 598] on button "Confirm receive" at bounding box center [728, 584] width 298 height 44
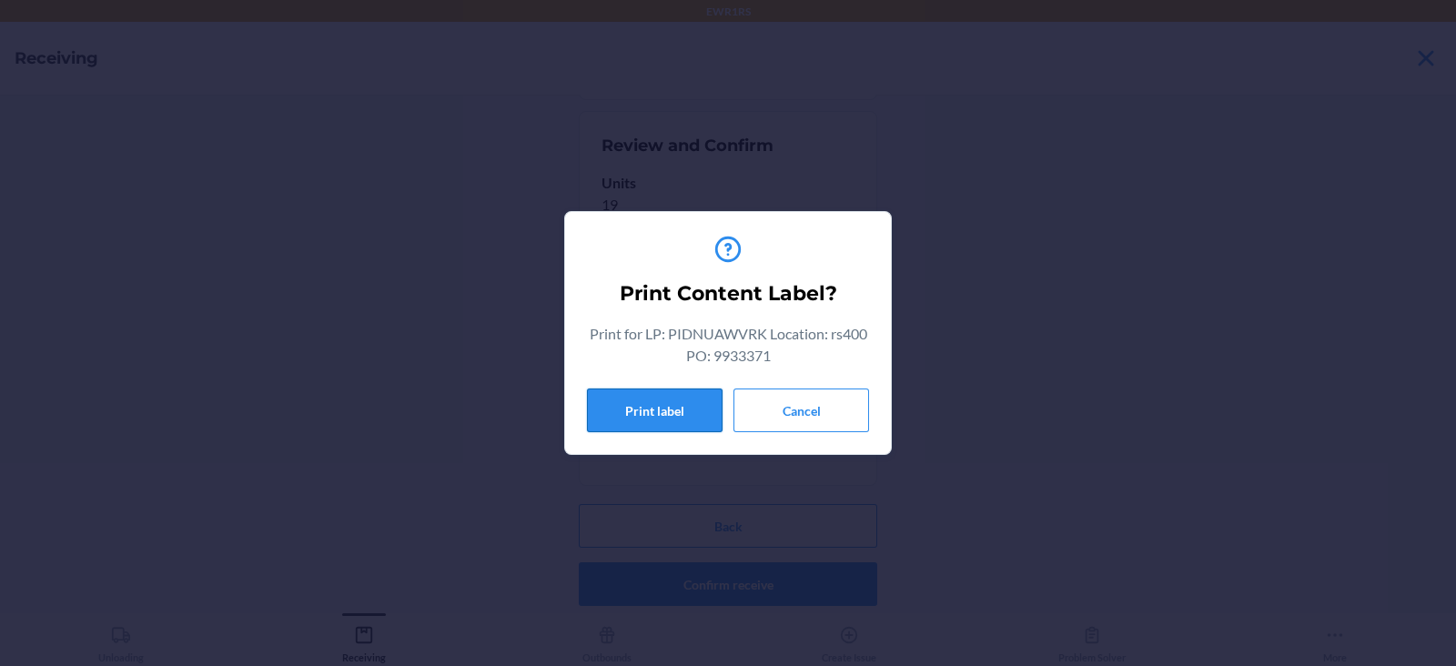
click at [664, 416] on button "Print label" at bounding box center [655, 411] width 136 height 44
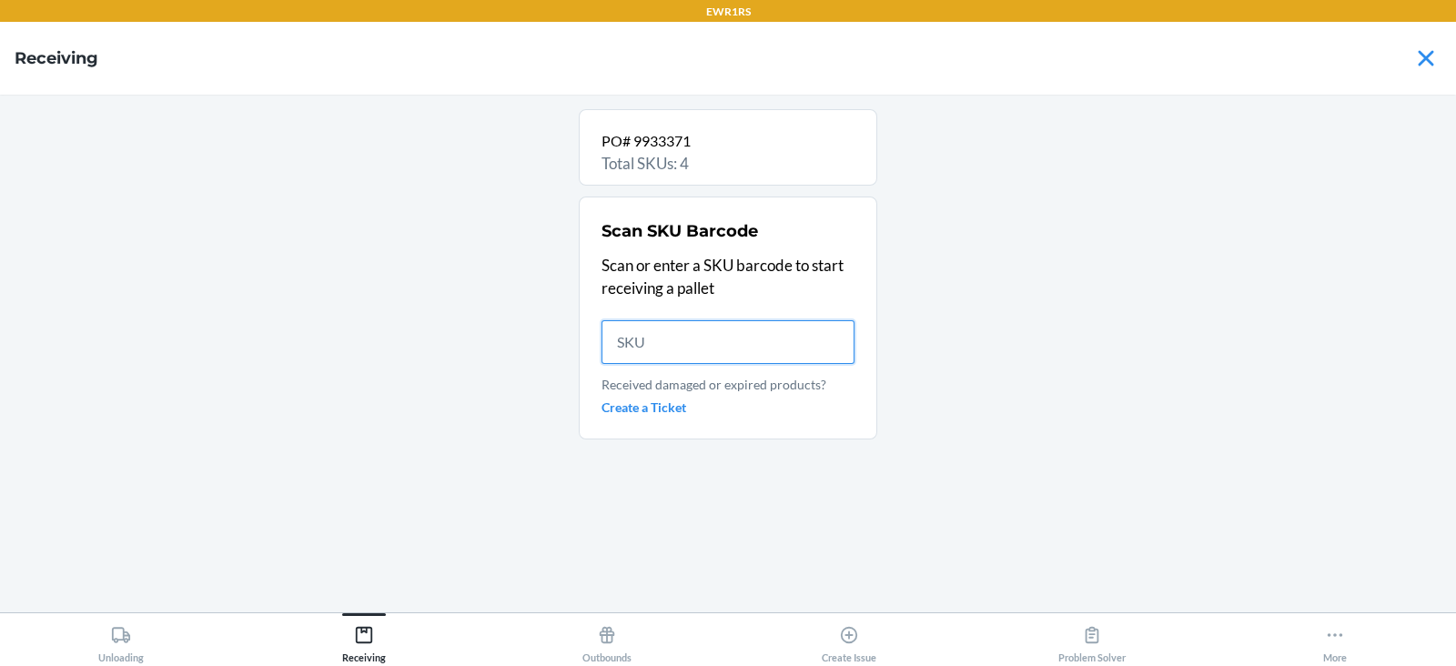
scroll to position [0, 0]
click at [667, 359] on input "text" at bounding box center [728, 342] width 253 height 44
type input "8"
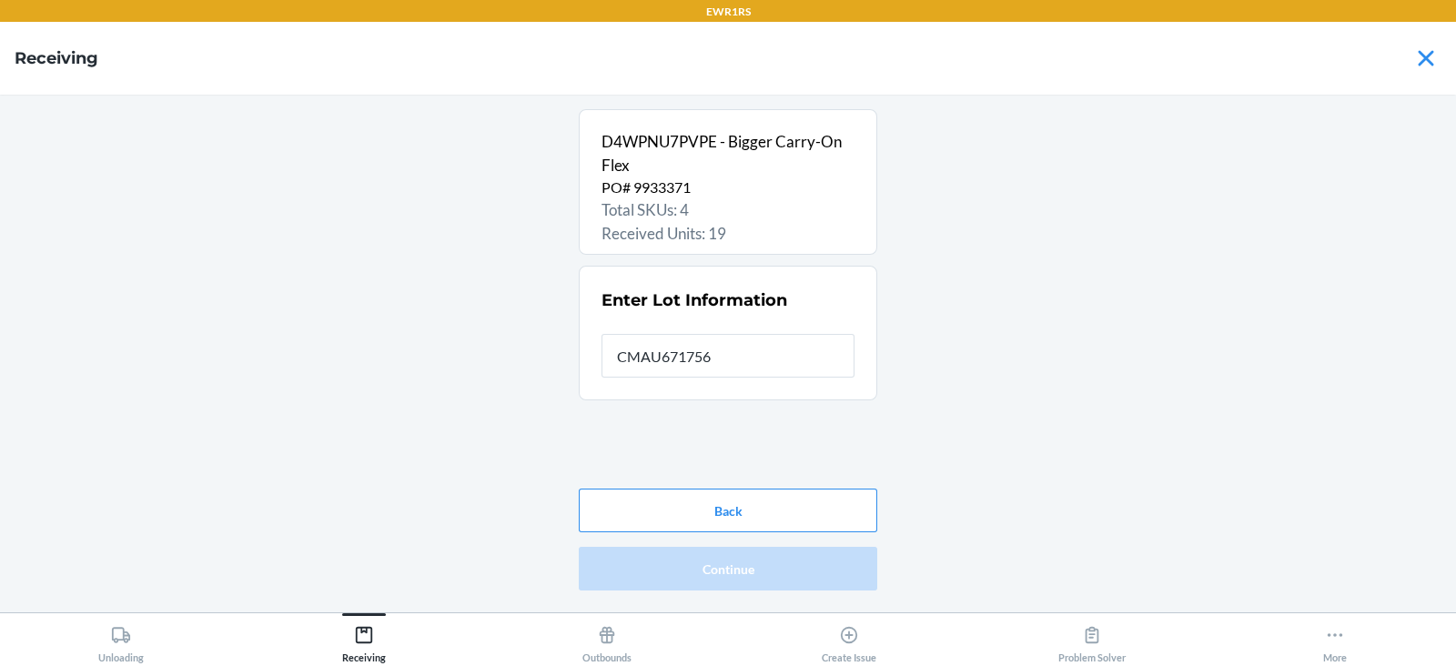
type input "CMAU6717565"
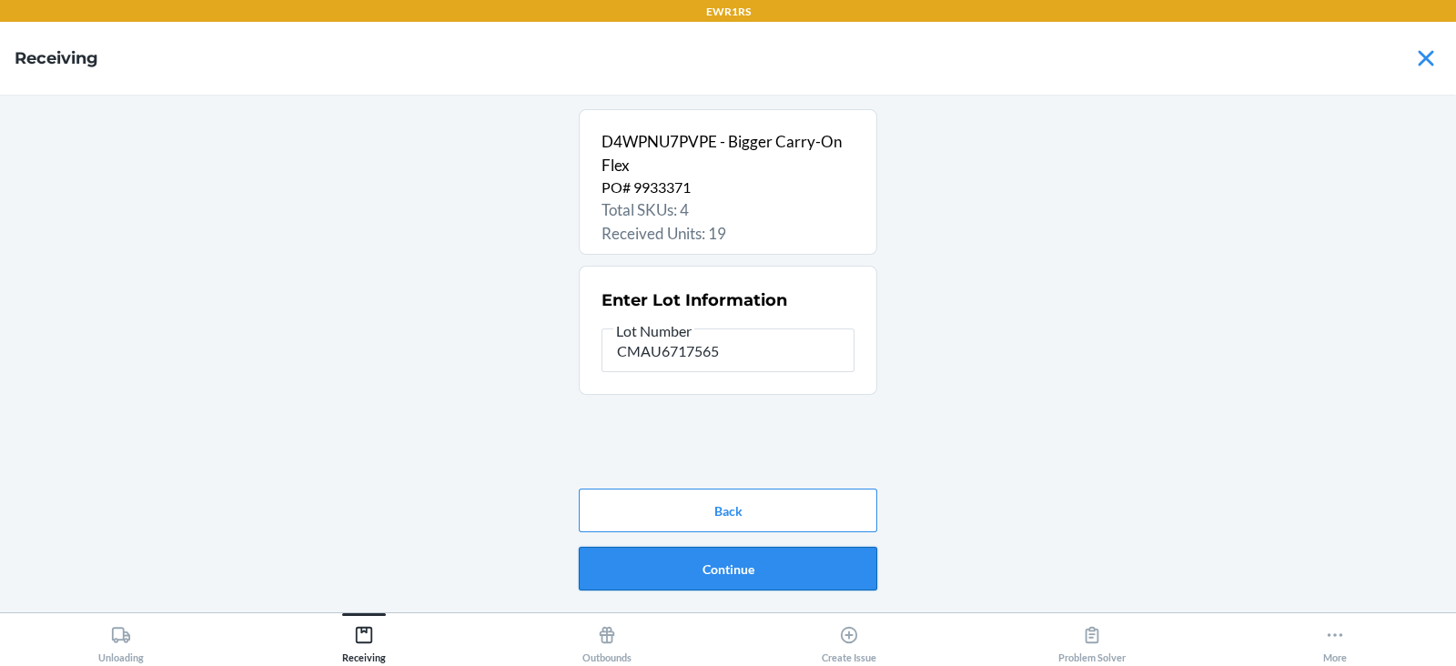
click at [693, 588] on button "Continue" at bounding box center [728, 569] width 298 height 44
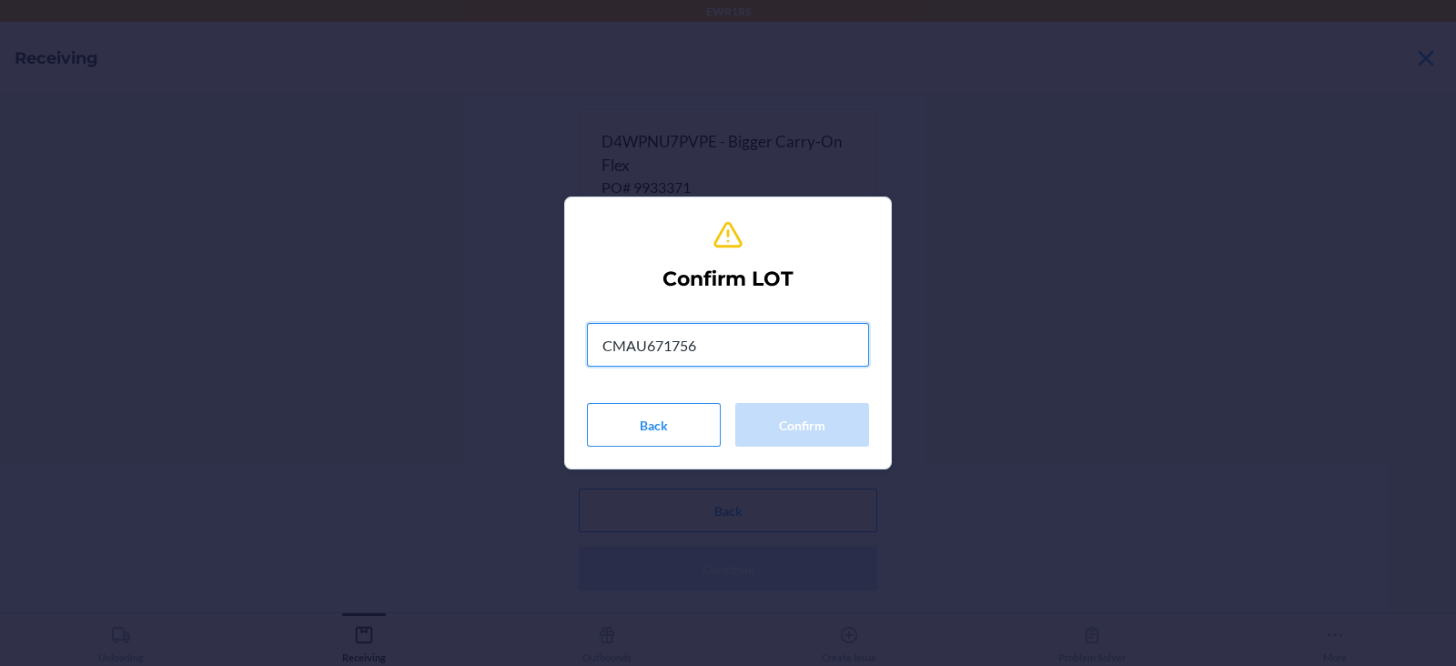
type input "CMAU6717565"
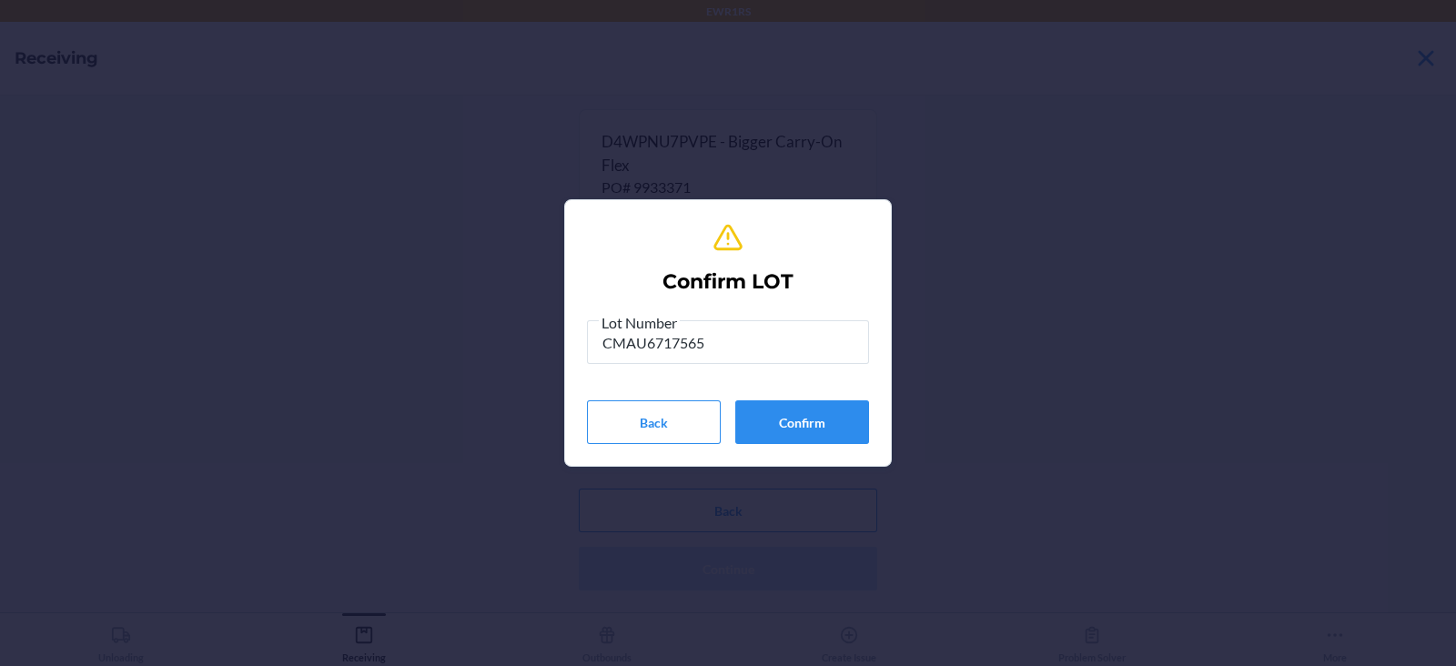
click at [784, 443] on div "Confirm LOT Lot Number CMAU6717565 Back Confirm" at bounding box center [728, 333] width 282 height 237
click at [783, 421] on button "Confirm" at bounding box center [802, 422] width 134 height 44
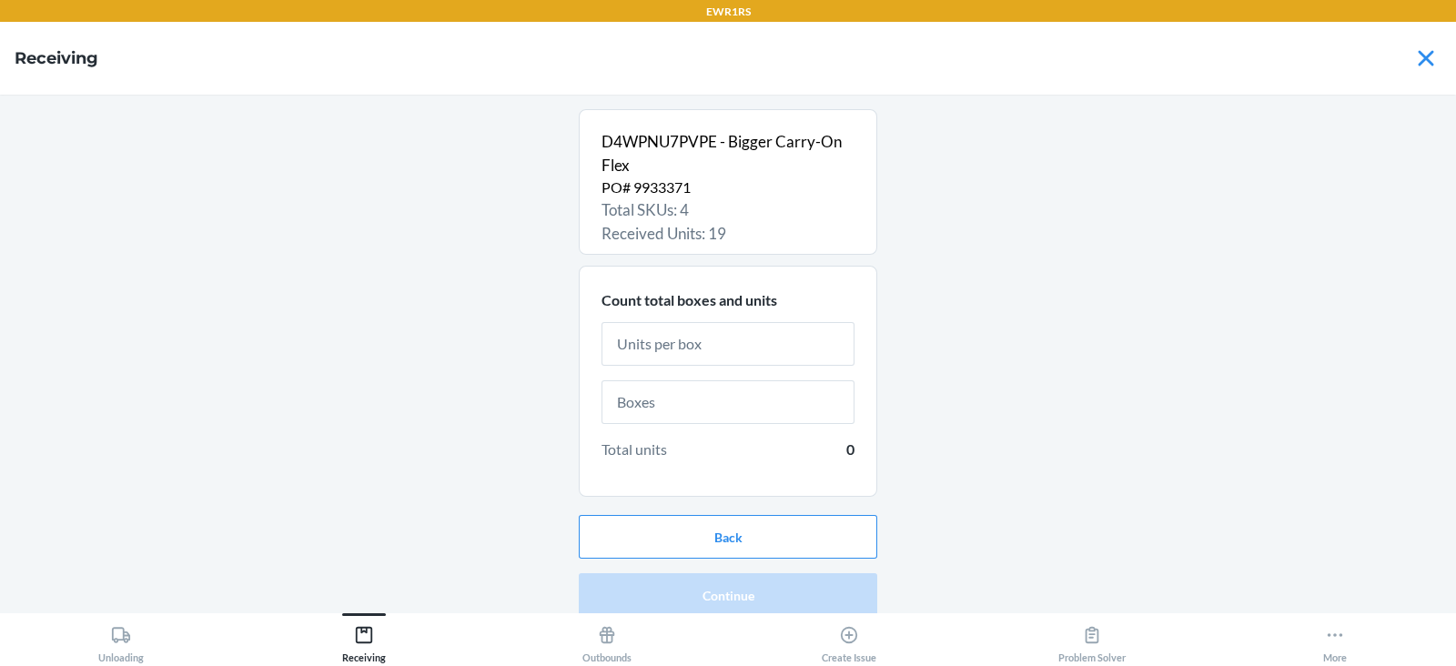
click at [736, 352] on input "text" at bounding box center [728, 344] width 253 height 44
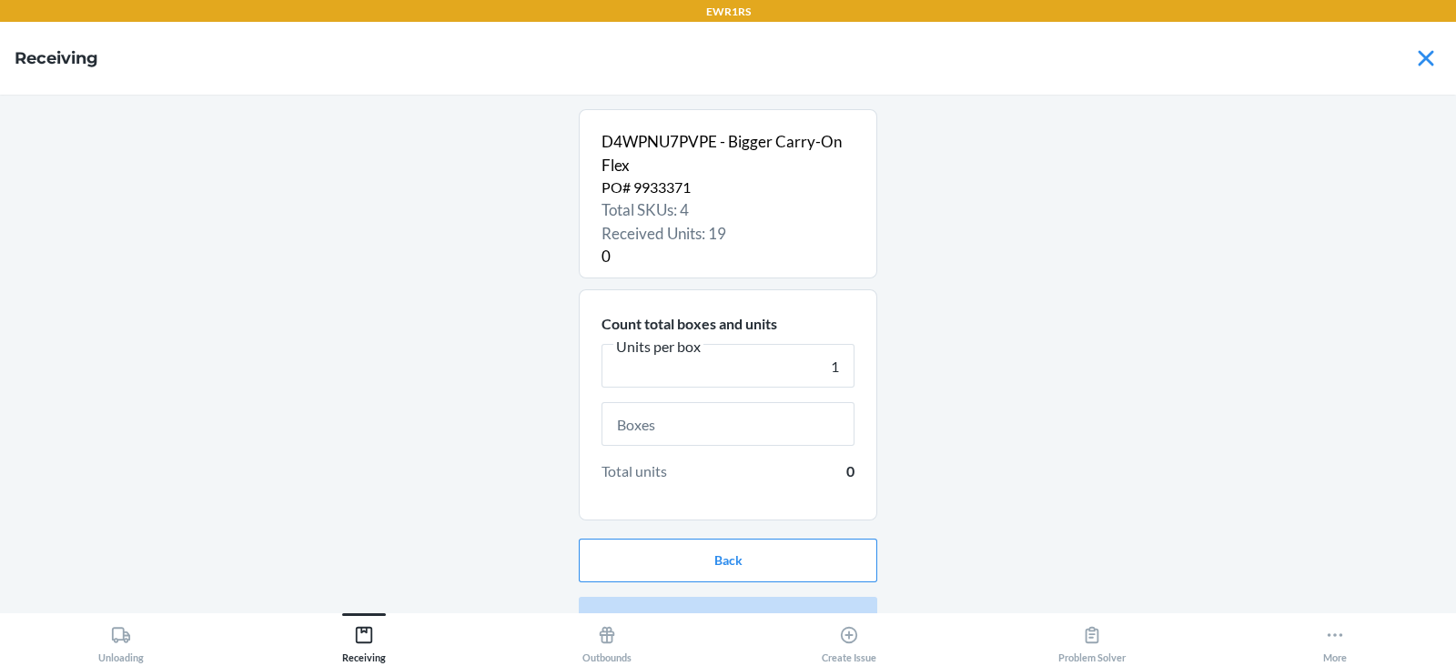
type input "1"
click at [745, 419] on input "text" at bounding box center [728, 424] width 253 height 44
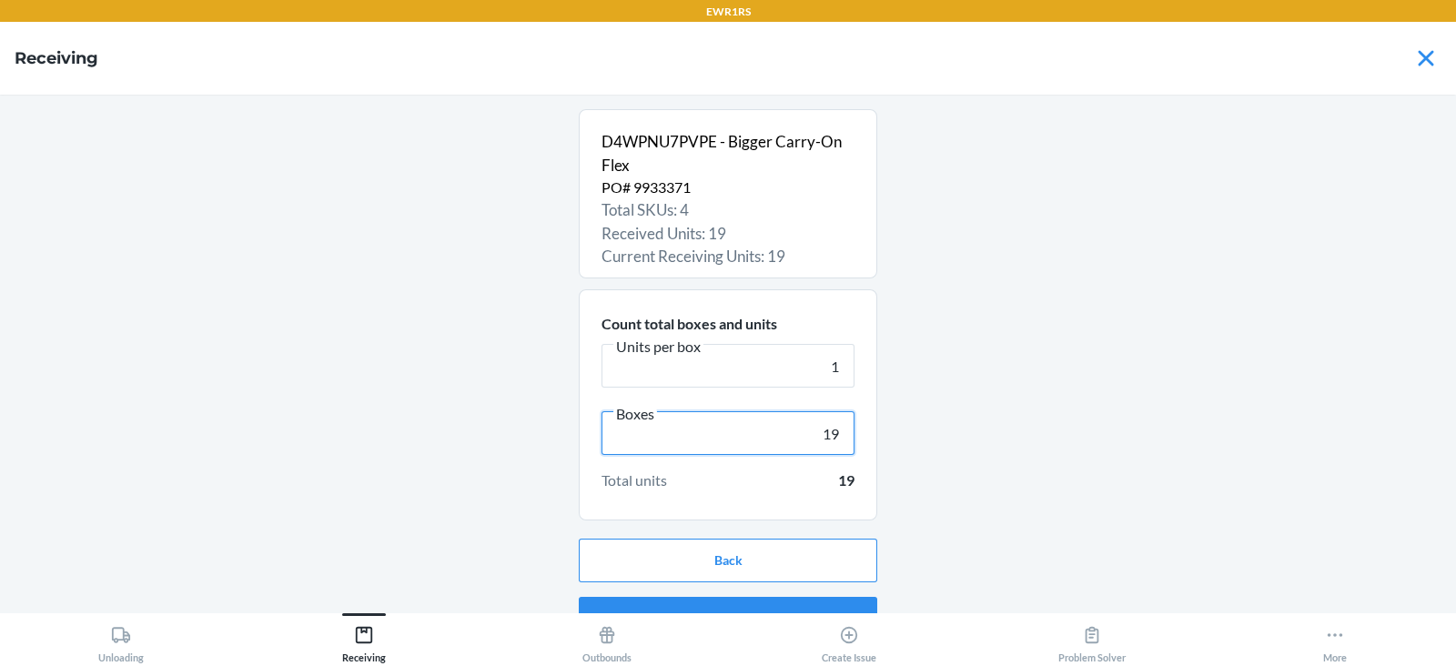
scroll to position [35, 0]
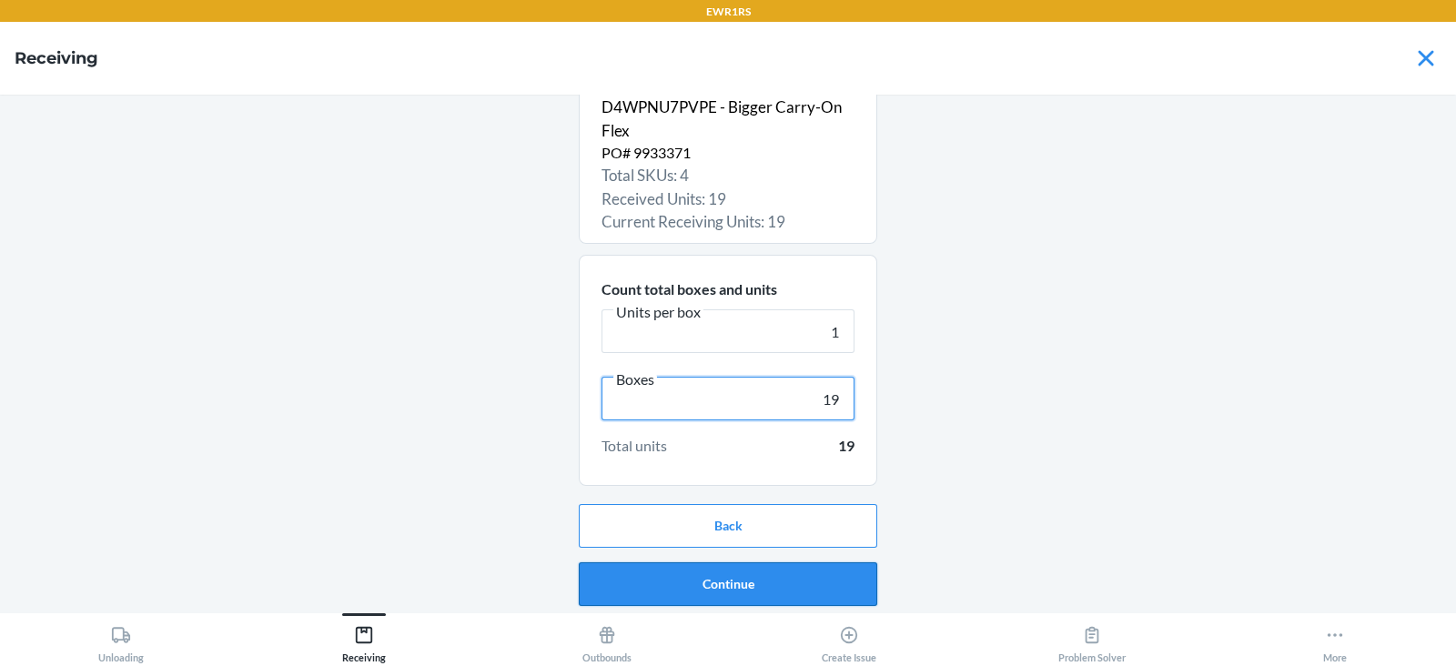
type input "19"
click at [764, 582] on button "Continue" at bounding box center [728, 584] width 298 height 44
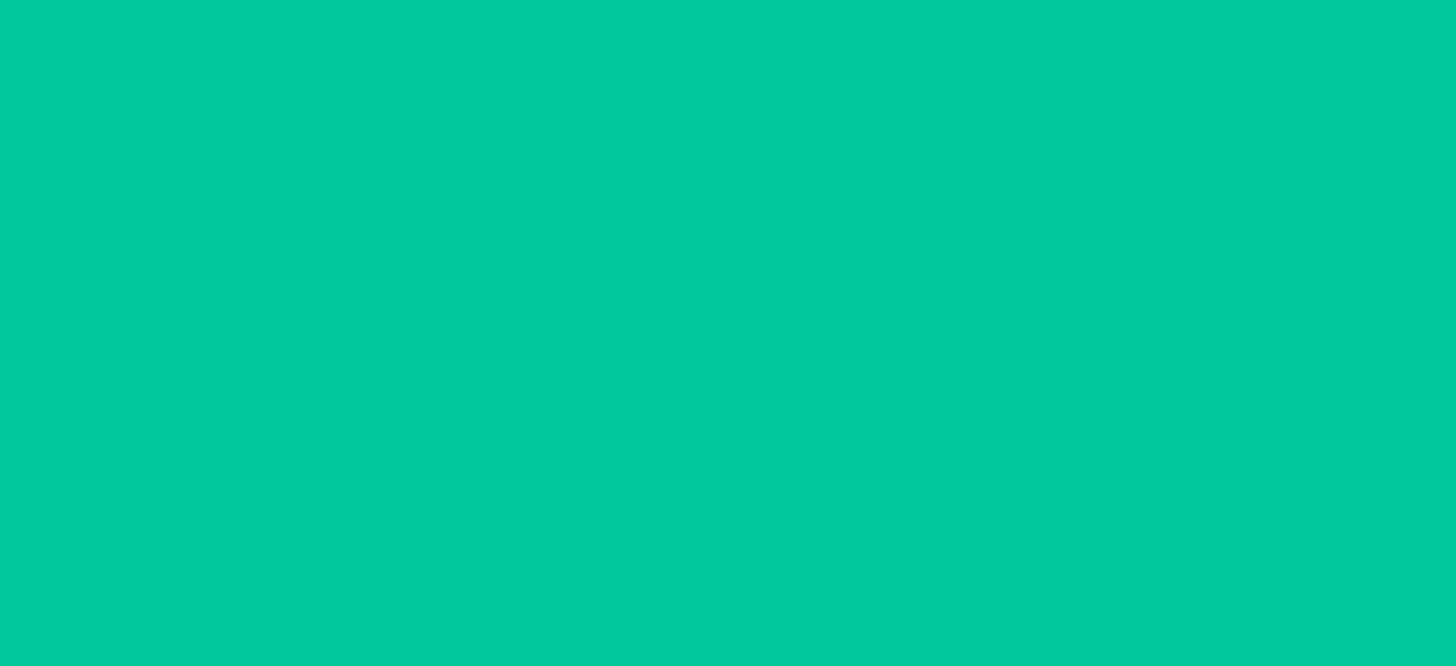
scroll to position [0, 0]
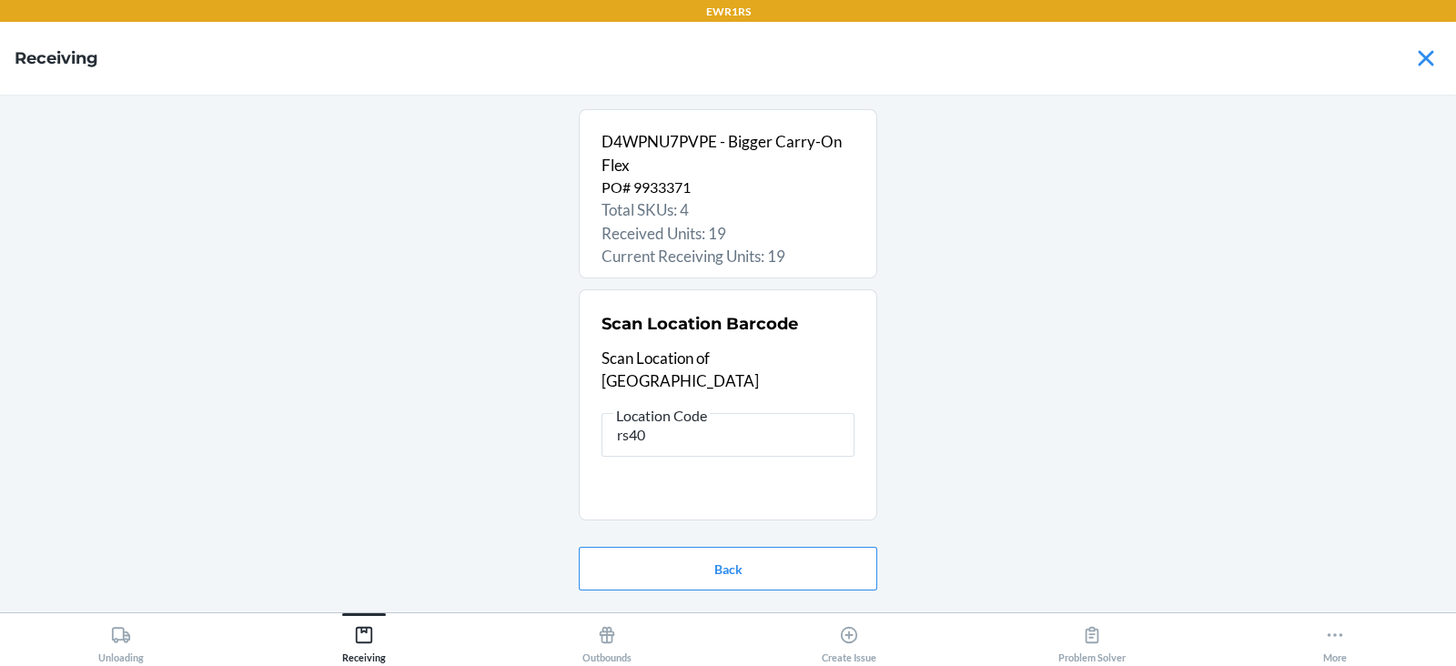
type input "rs400"
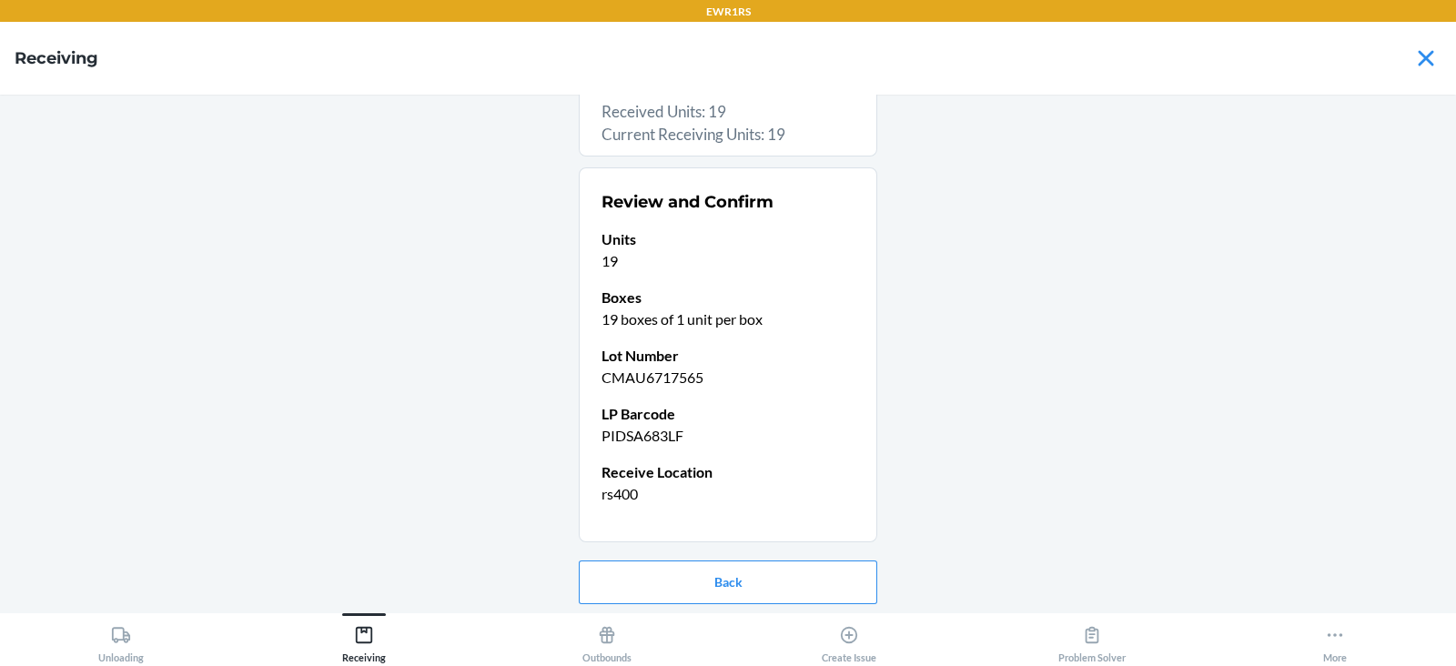
scroll to position [177, 0]
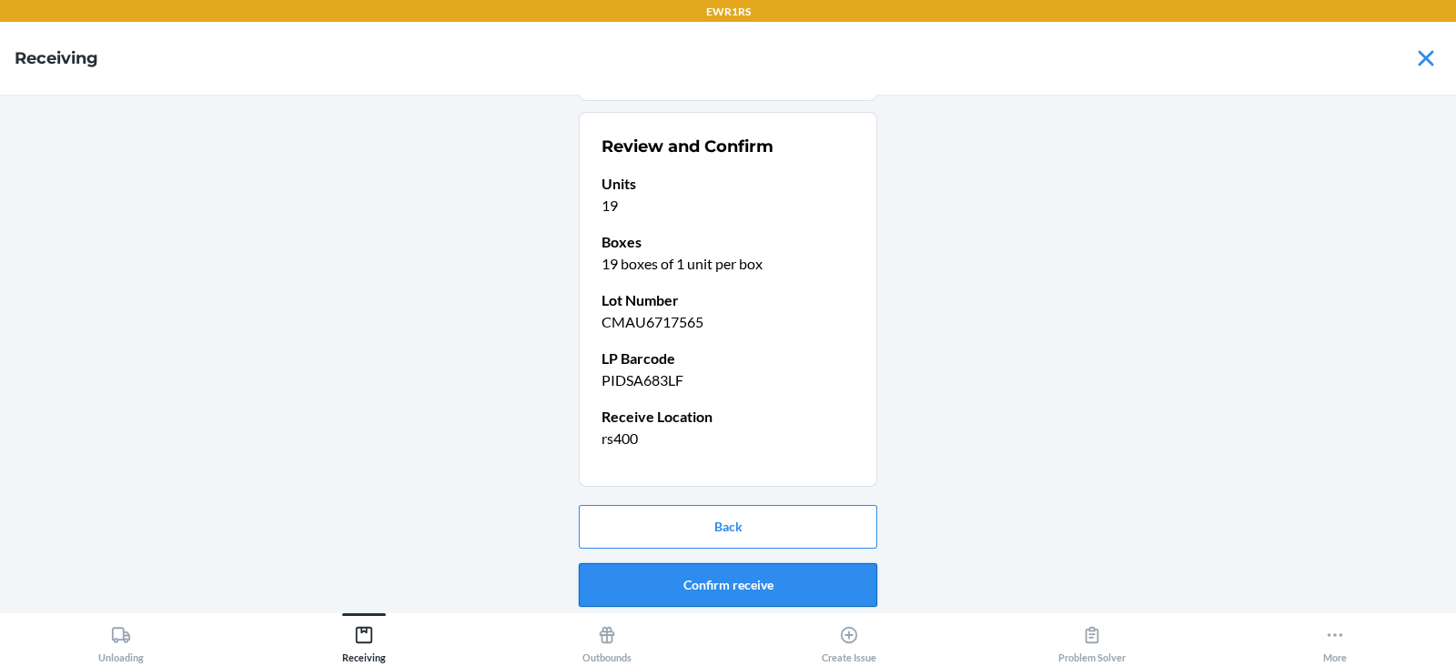
click at [755, 571] on button "Confirm receive" at bounding box center [728, 585] width 298 height 44
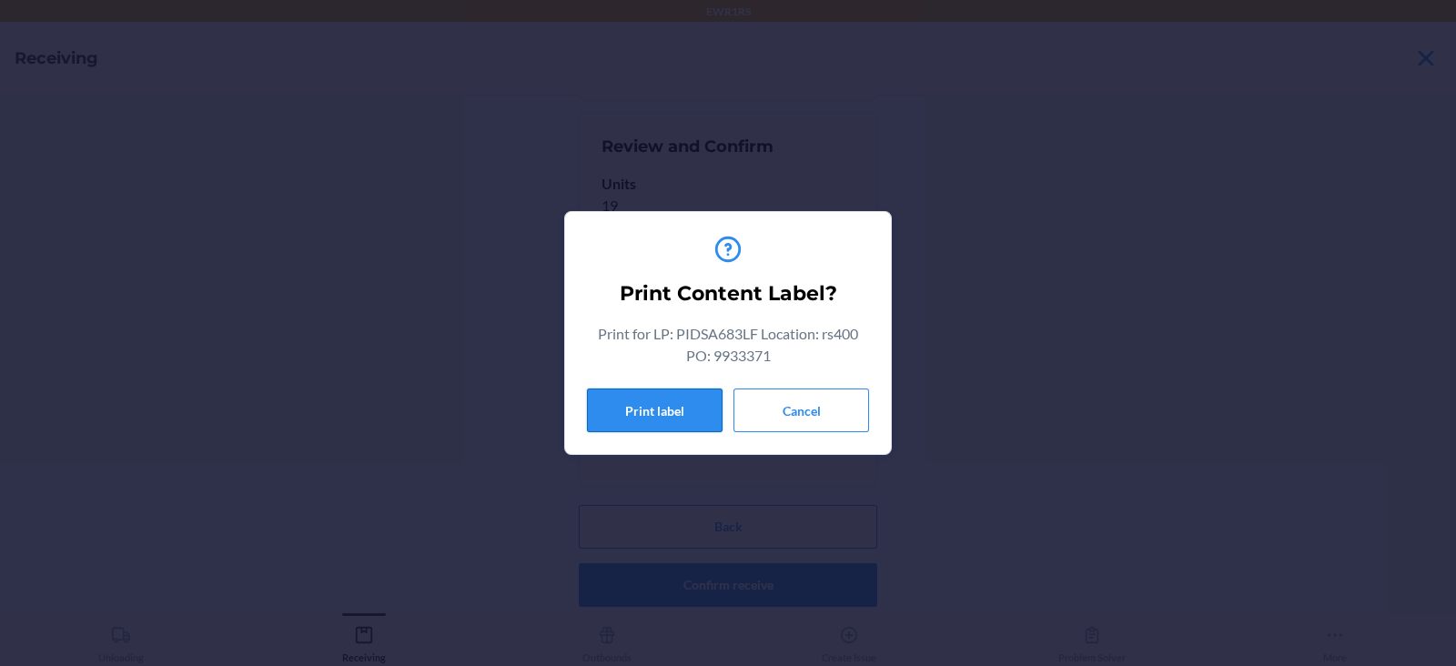
click at [674, 411] on button "Print label" at bounding box center [655, 411] width 136 height 44
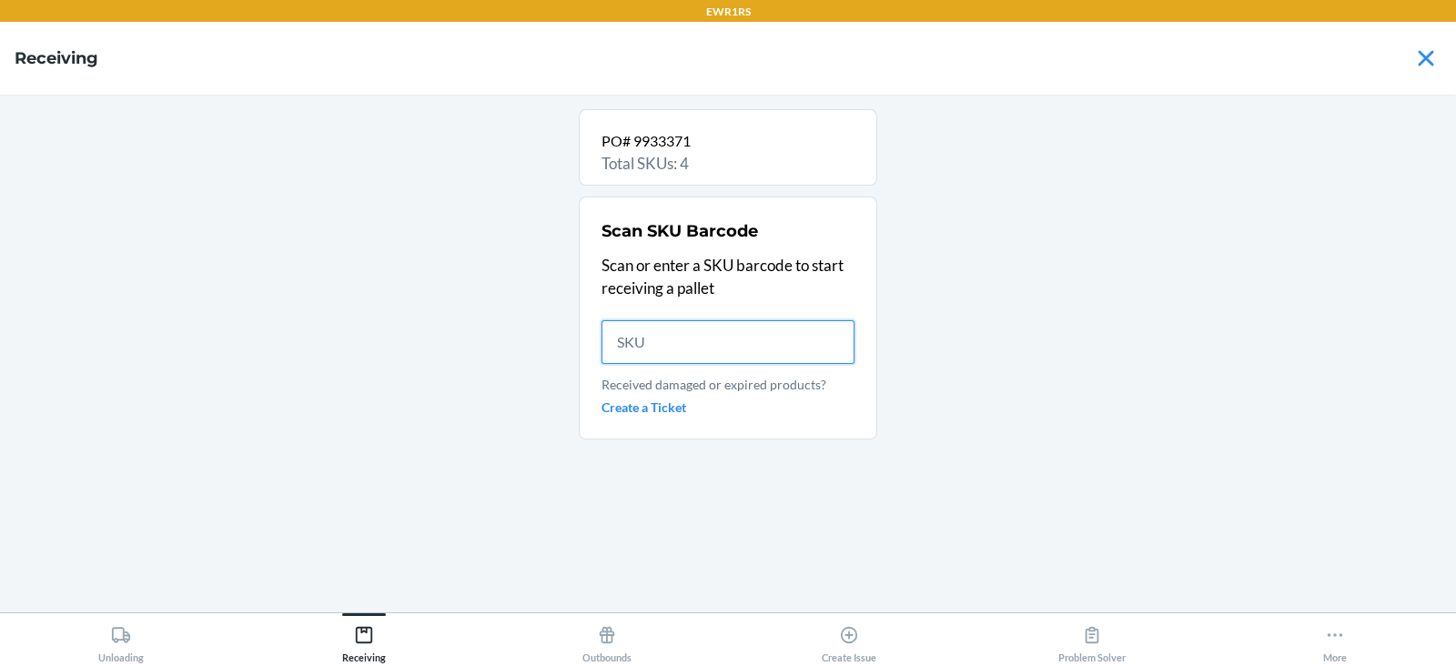
scroll to position [0, 0]
click at [684, 341] on input "text" at bounding box center [728, 342] width 253 height 44
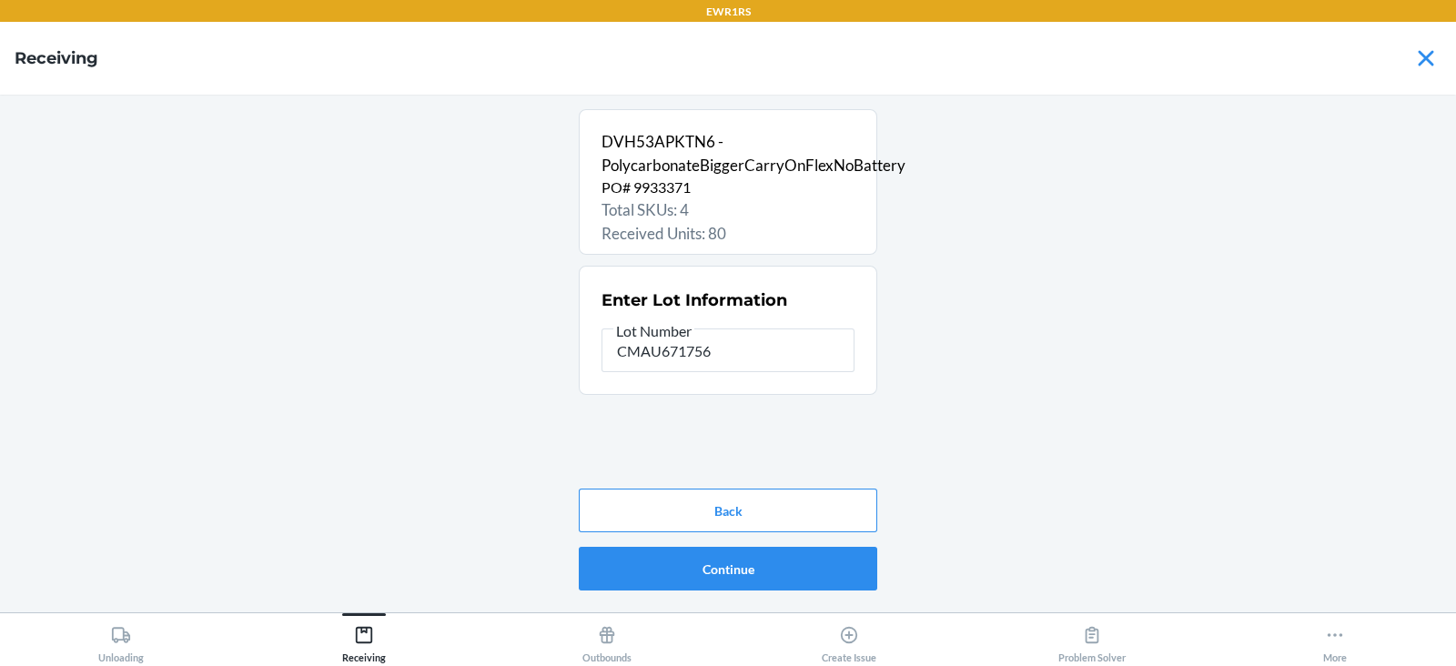
type input "CMAU6717565"
click at [701, 564] on button "Continue" at bounding box center [728, 569] width 298 height 44
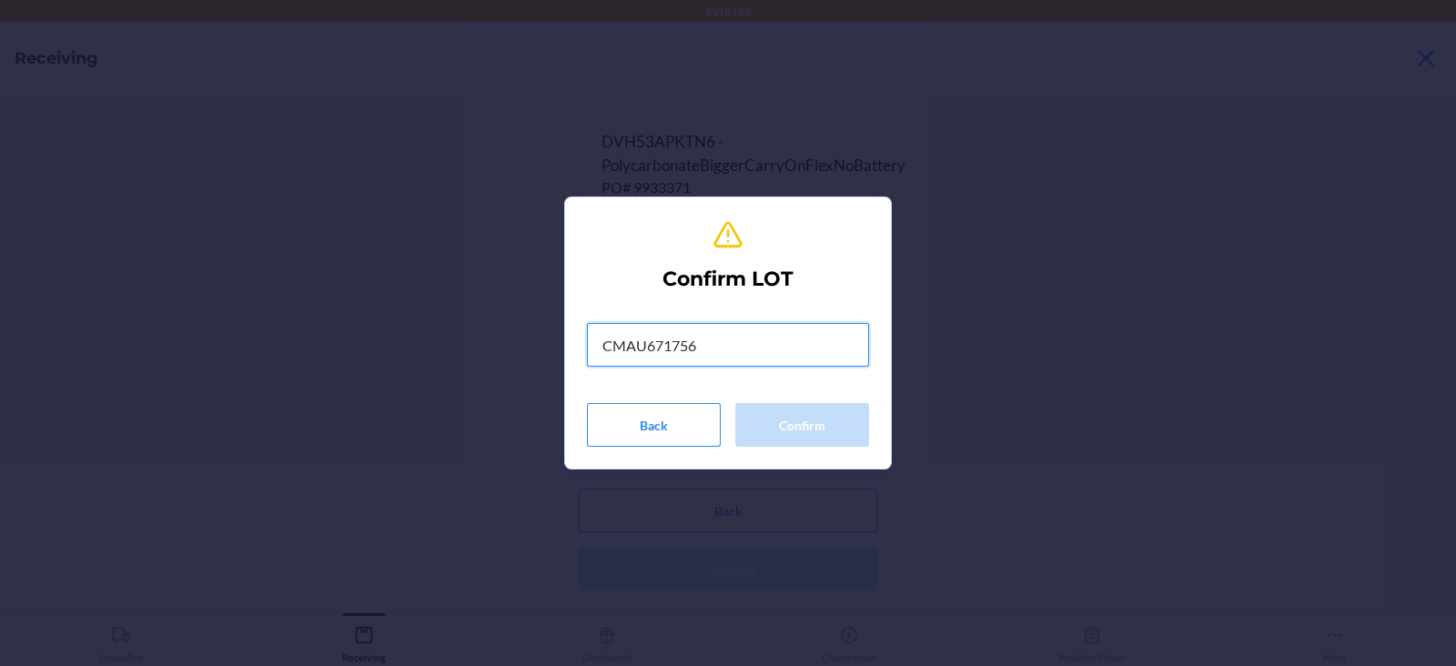
type input "CMAU6717565"
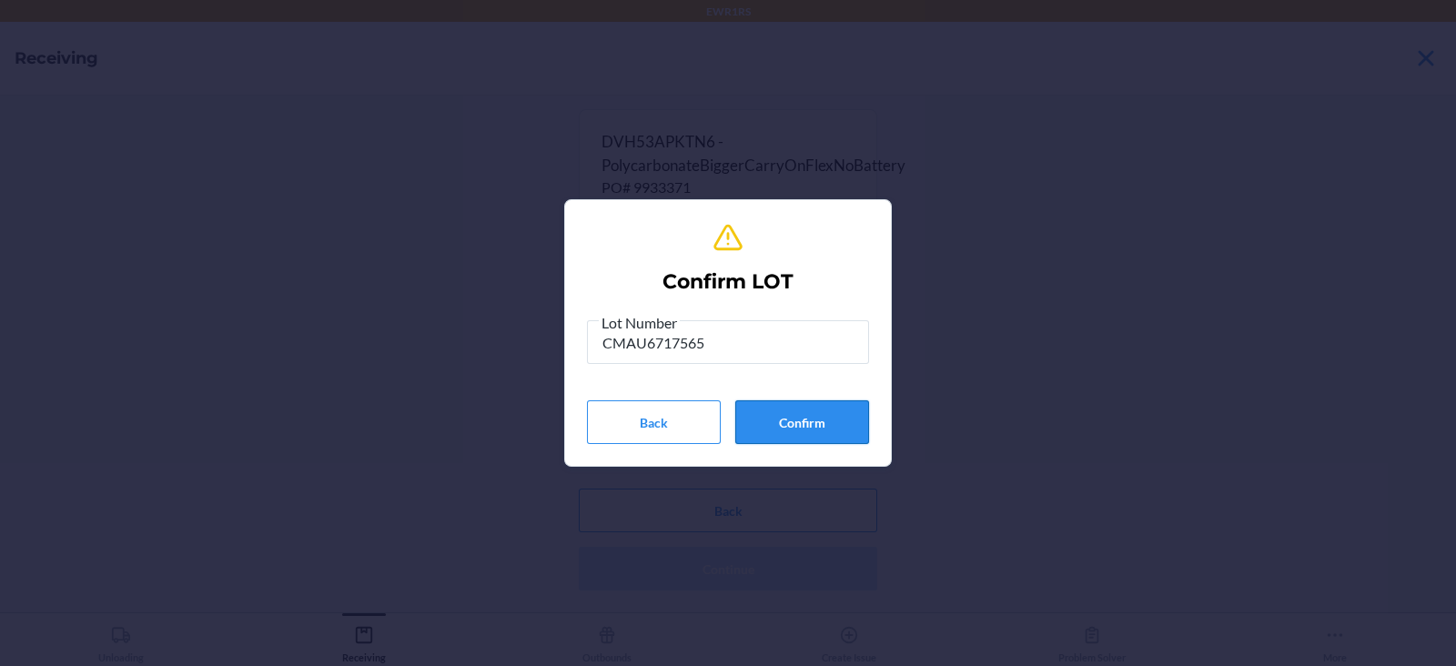
click at [824, 428] on button "Confirm" at bounding box center [802, 422] width 134 height 44
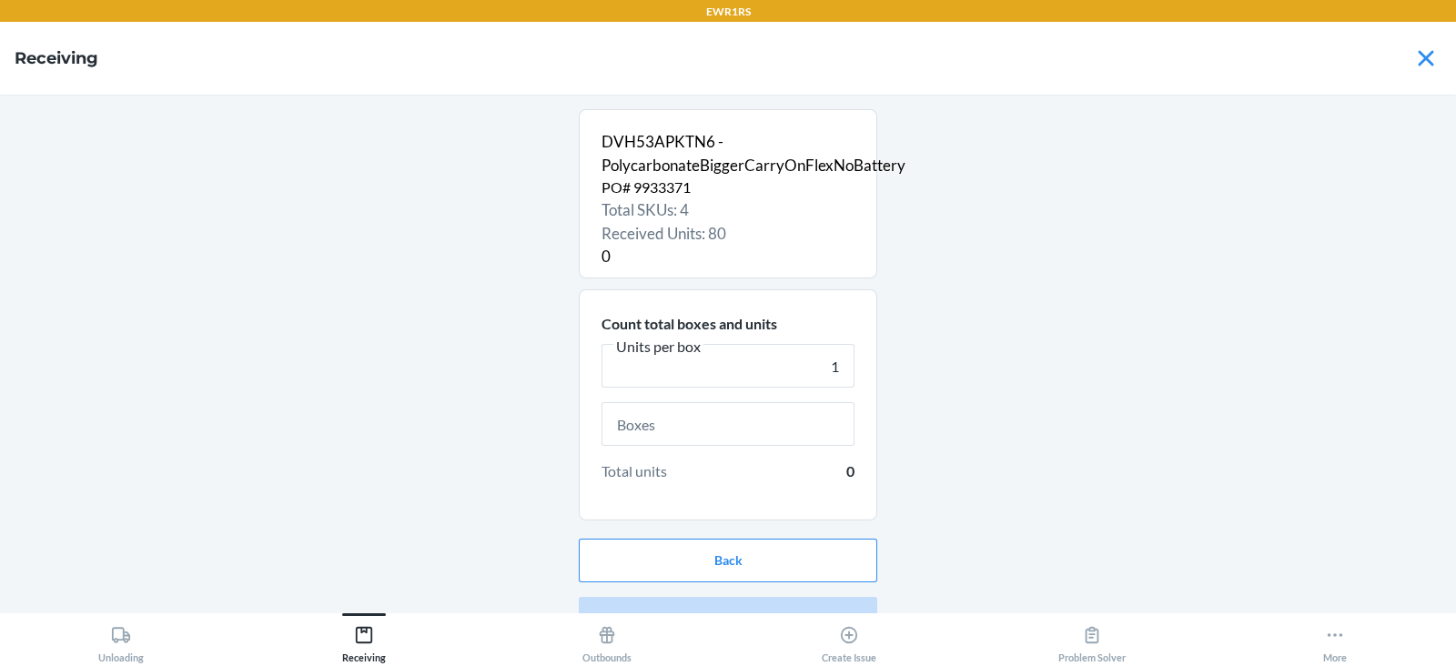
type input "1"
click at [696, 423] on input "text" at bounding box center [728, 424] width 253 height 44
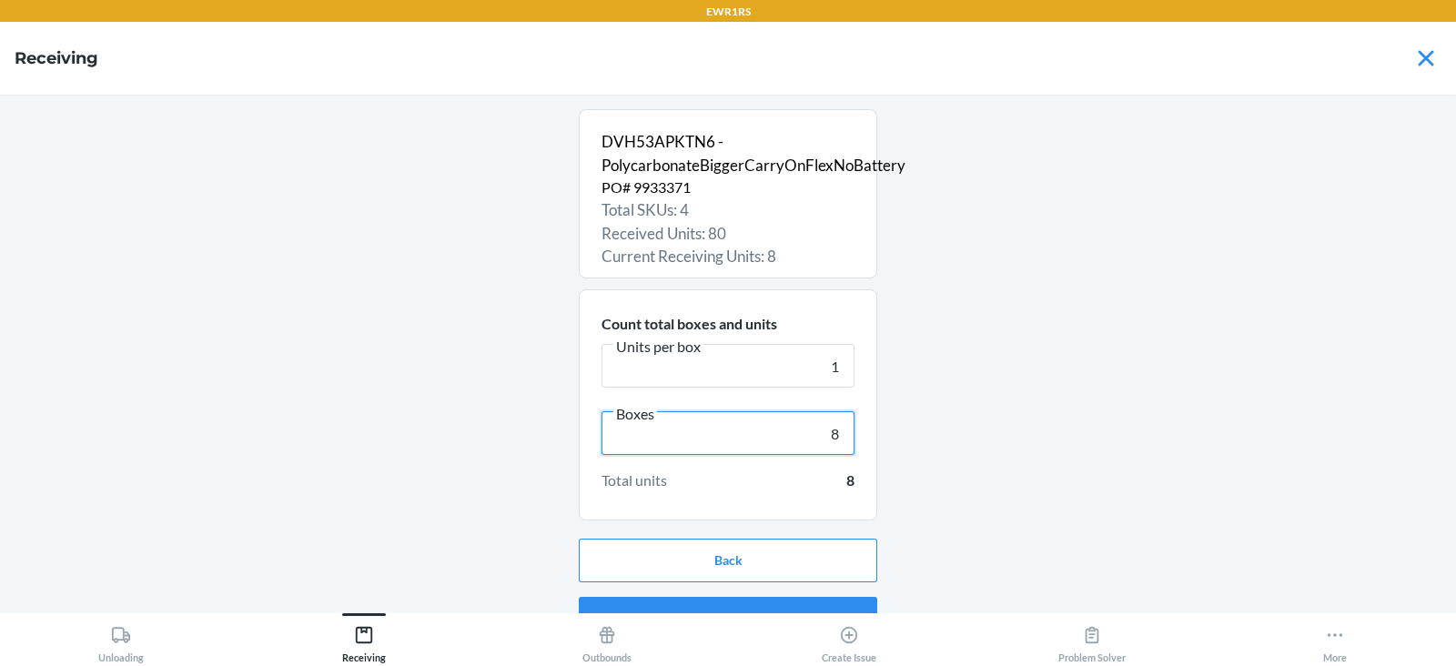
scroll to position [35, 0]
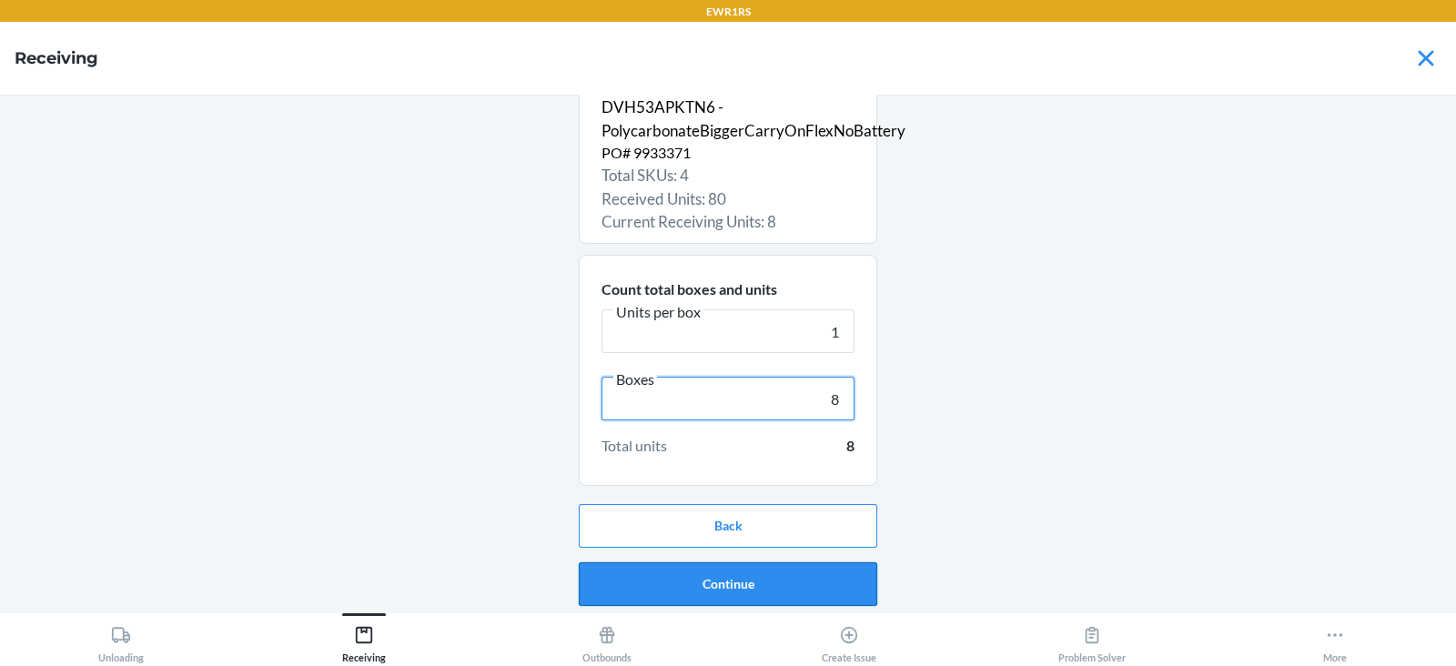
type input "8"
click at [706, 588] on button "Continue" at bounding box center [728, 584] width 298 height 44
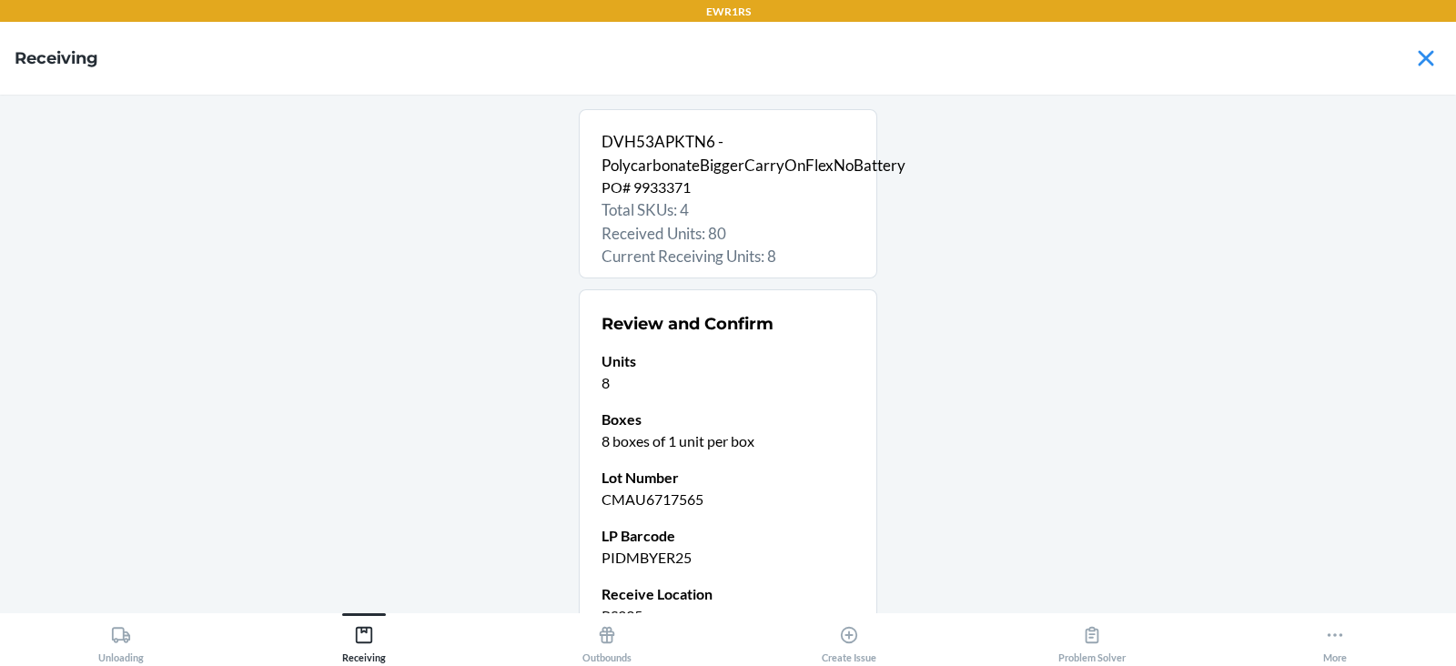
scroll to position [177, 0]
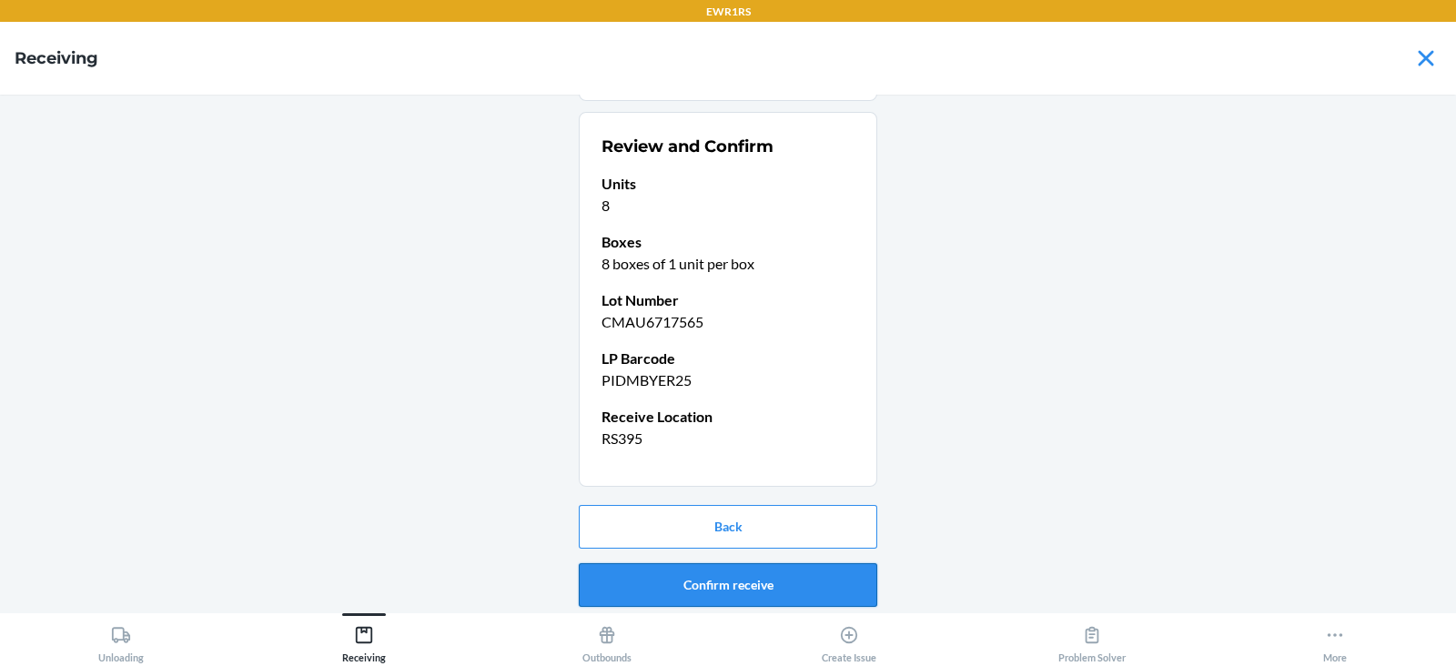
click at [723, 587] on button "Confirm receive" at bounding box center [728, 585] width 298 height 44
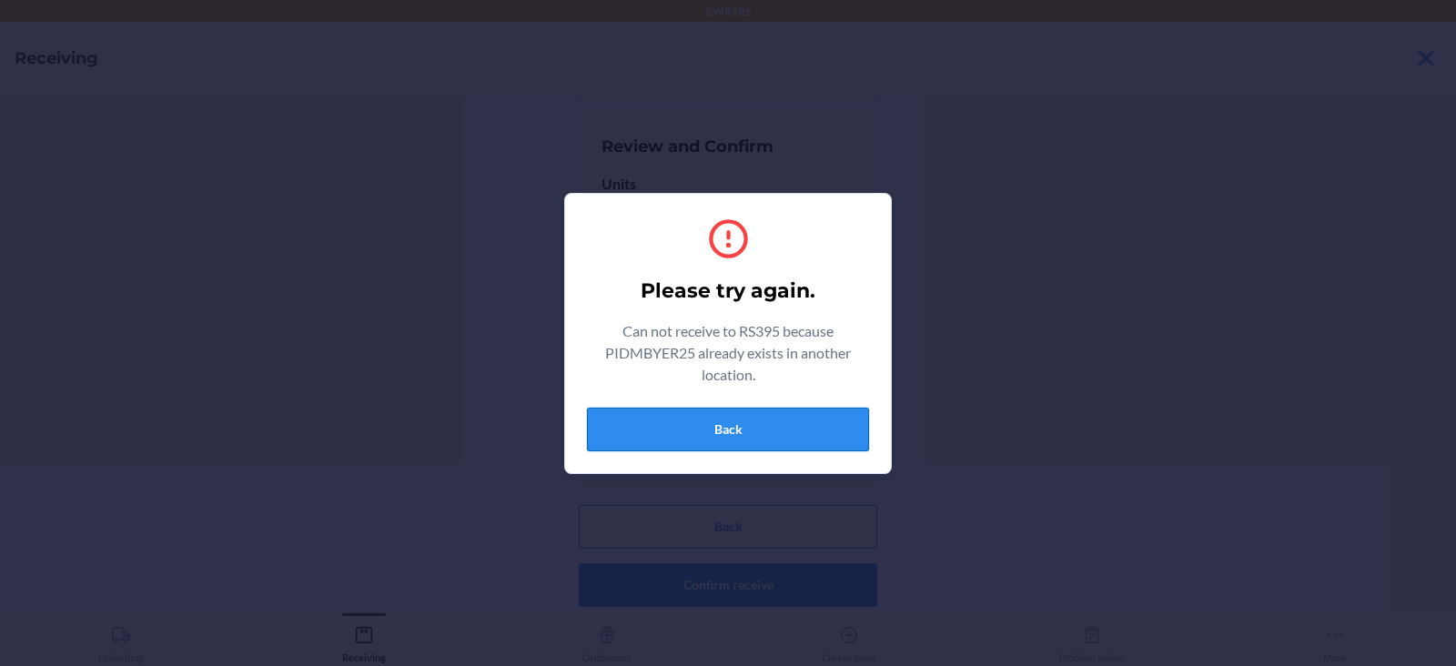
click at [714, 434] on button "Back" at bounding box center [728, 430] width 282 height 44
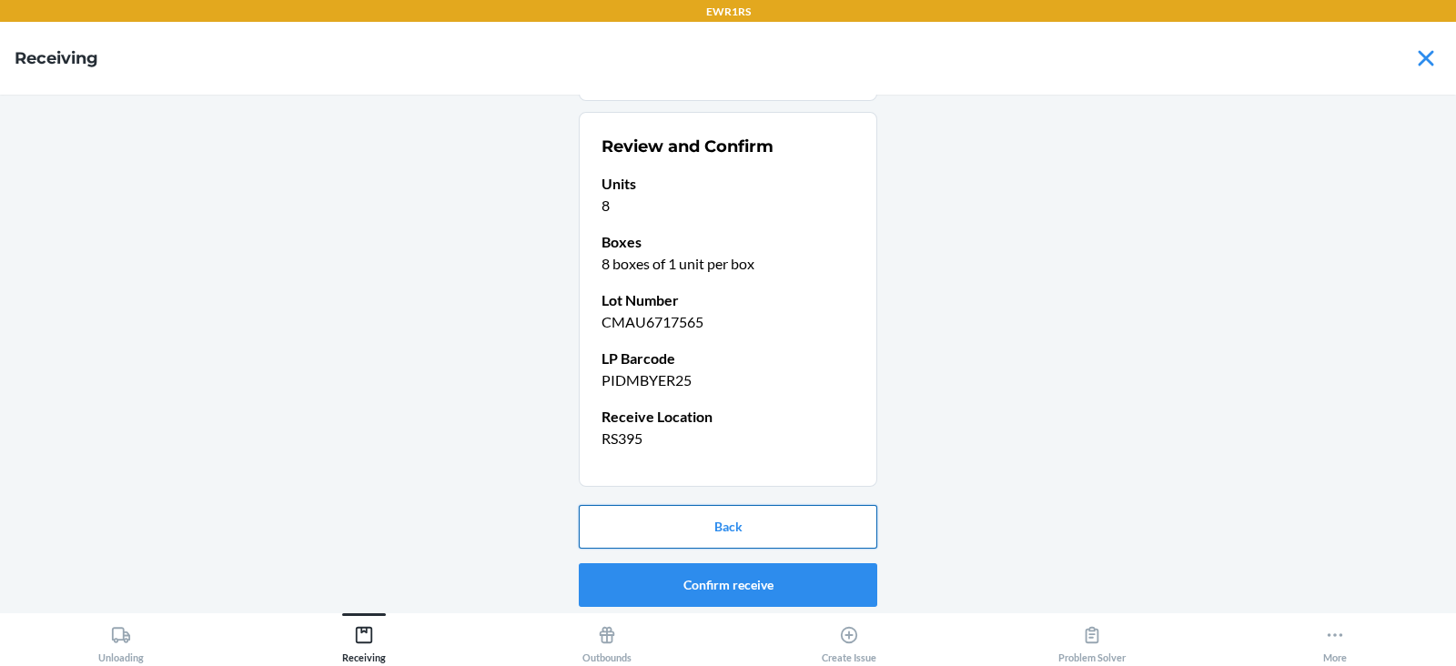
click at [742, 537] on button "Back" at bounding box center [728, 527] width 298 height 44
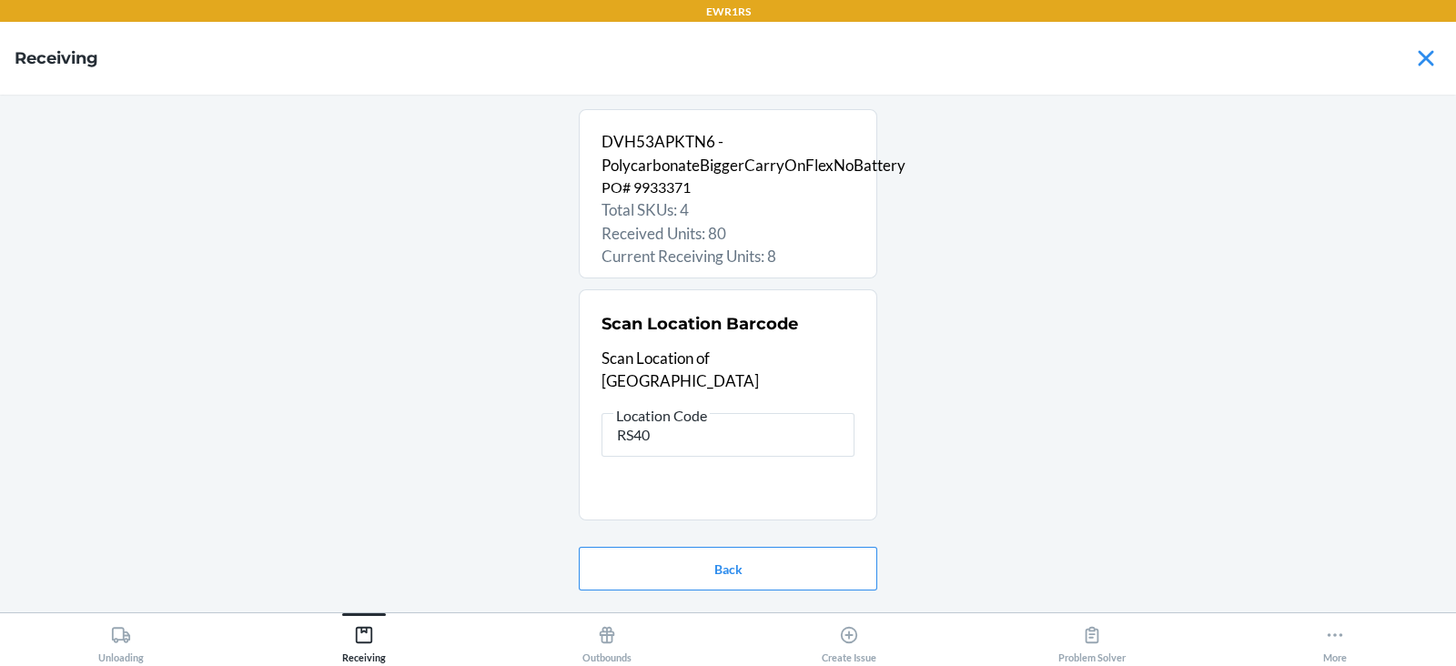
type input "RS400"
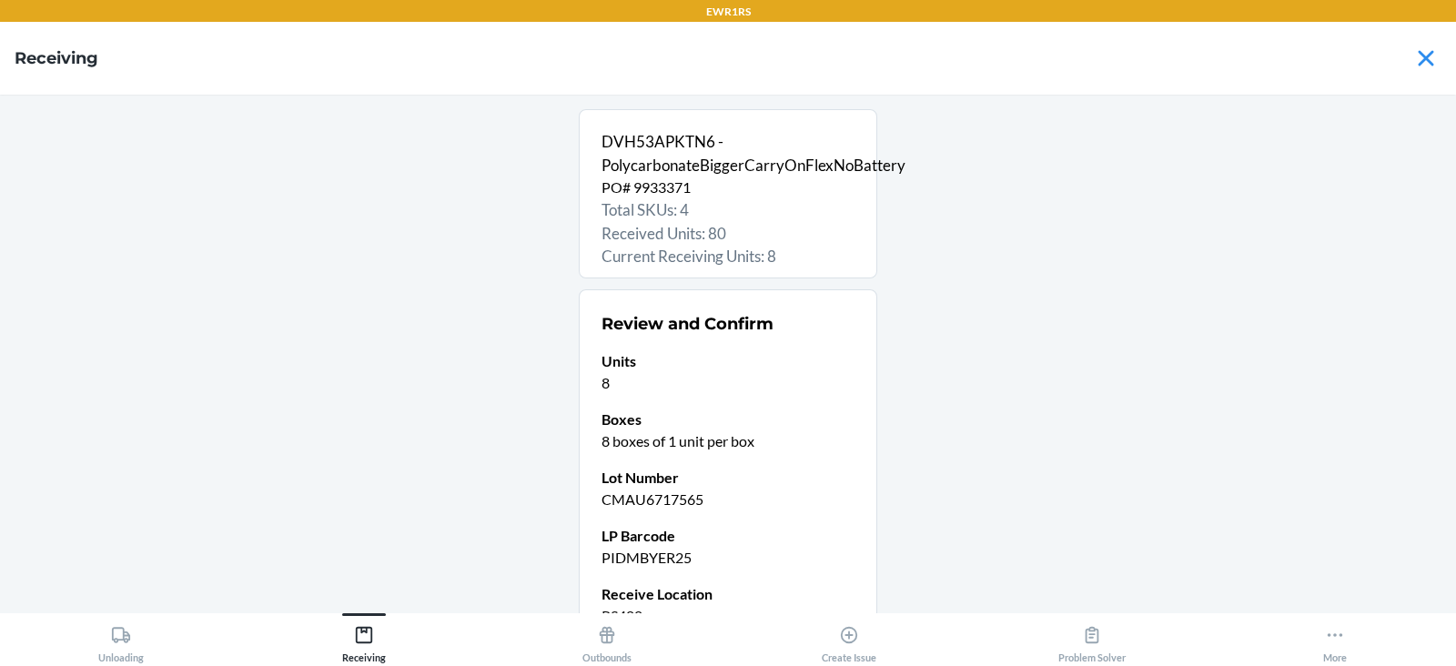
scroll to position [177, 0]
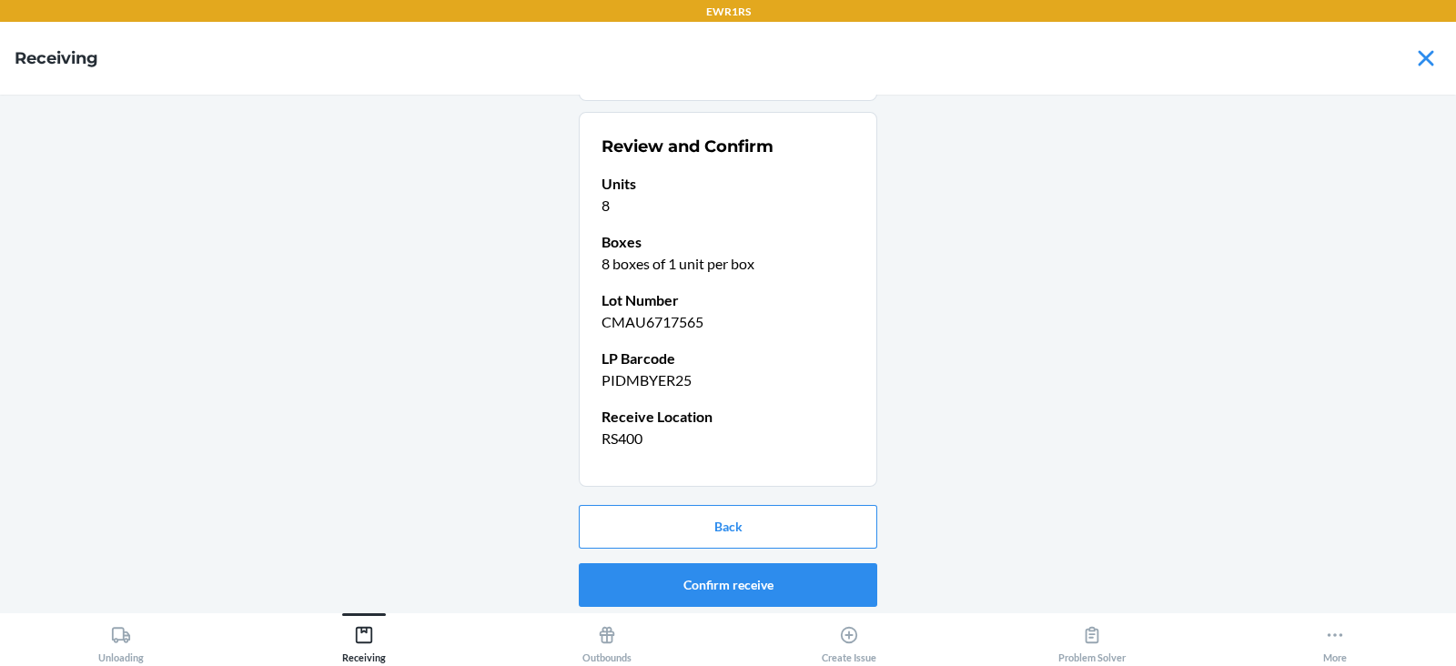
click at [738, 588] on button "Confirm receive" at bounding box center [728, 585] width 298 height 44
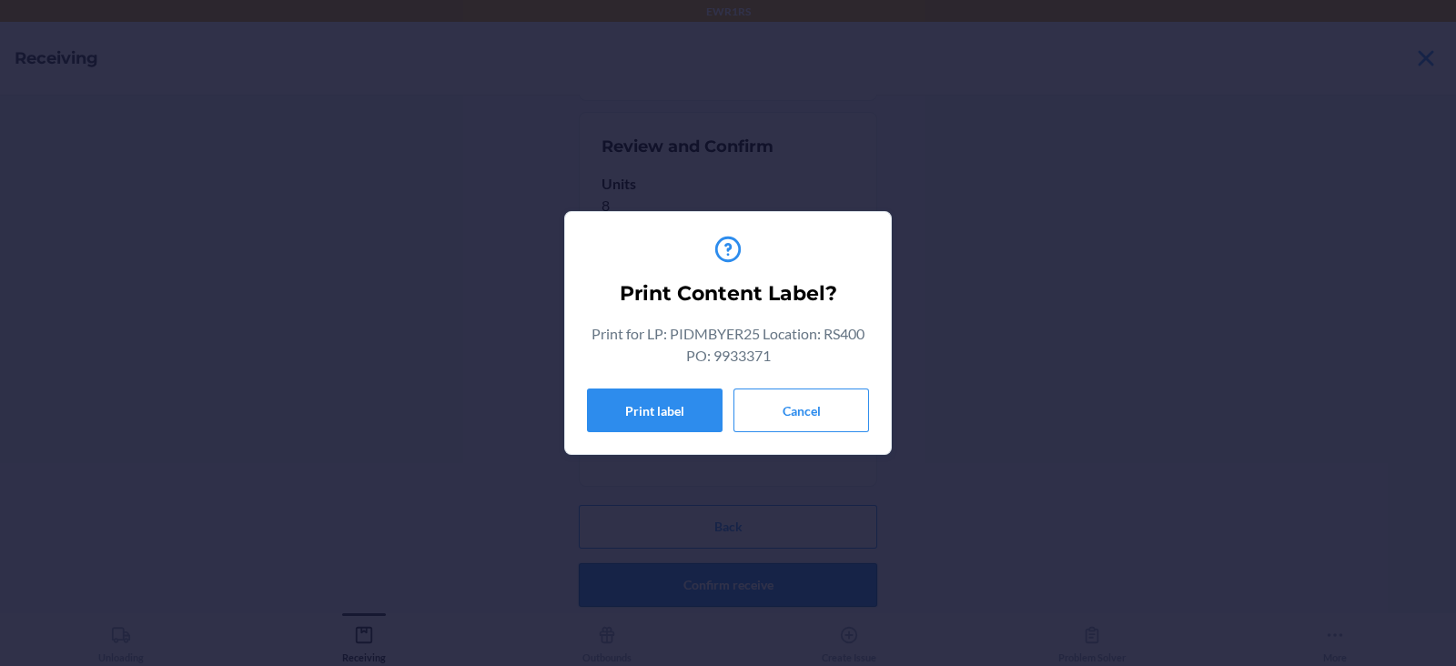
click at [630, 423] on button "Print label" at bounding box center [655, 411] width 136 height 44
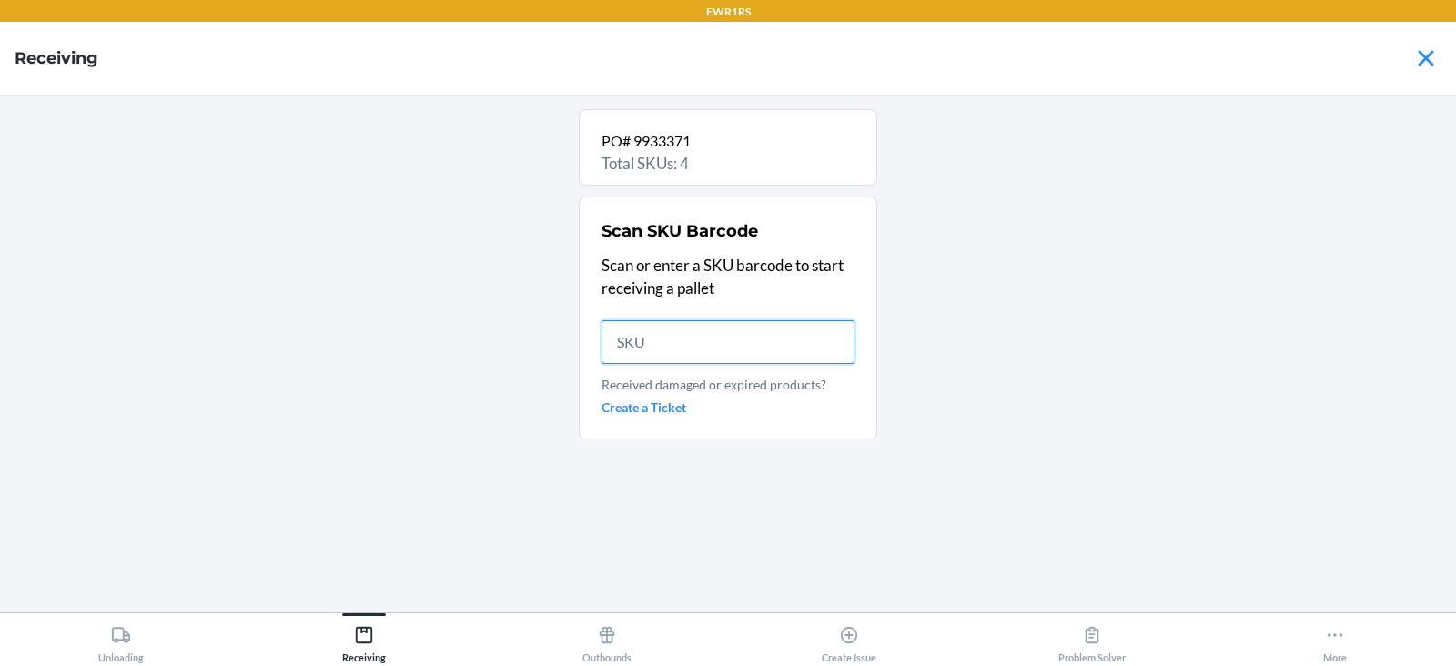
scroll to position [0, 0]
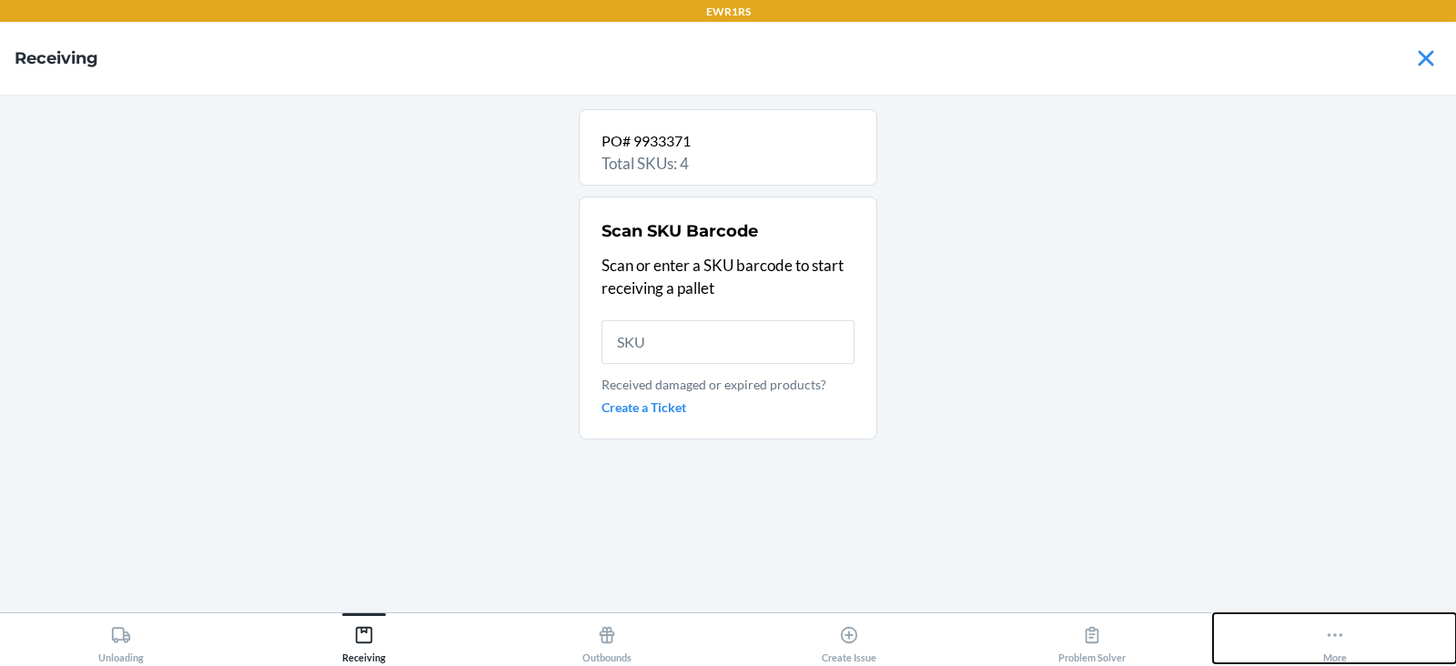
click at [1347, 645] on button "More" at bounding box center [1334, 638] width 243 height 50
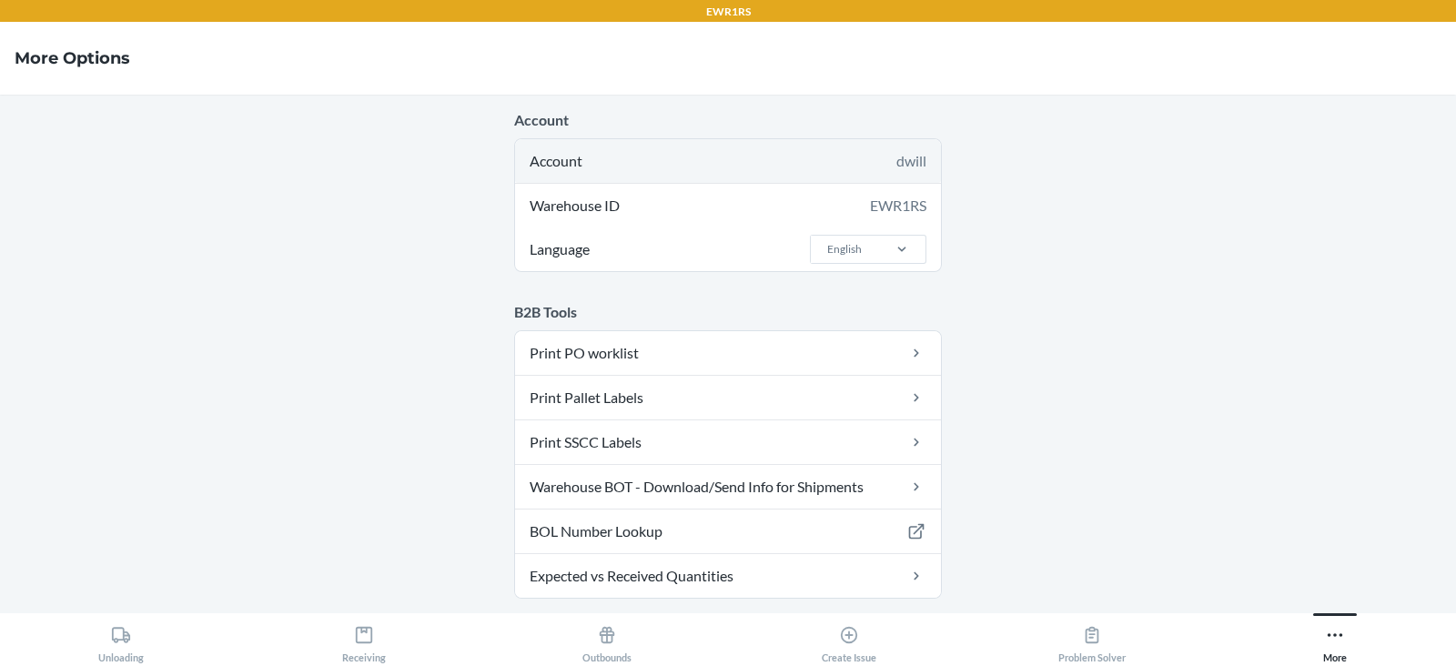
click at [768, 156] on div "Account dwill" at bounding box center [728, 161] width 426 height 44
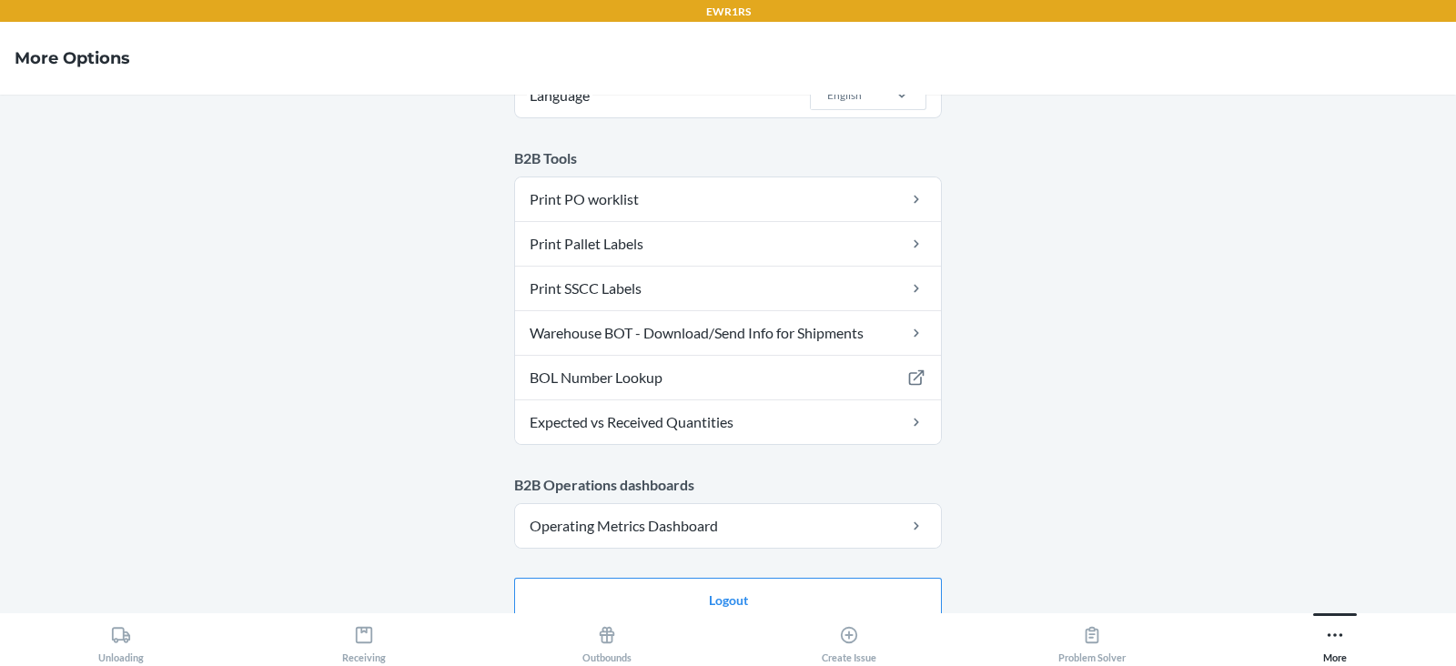
scroll to position [176, 0]
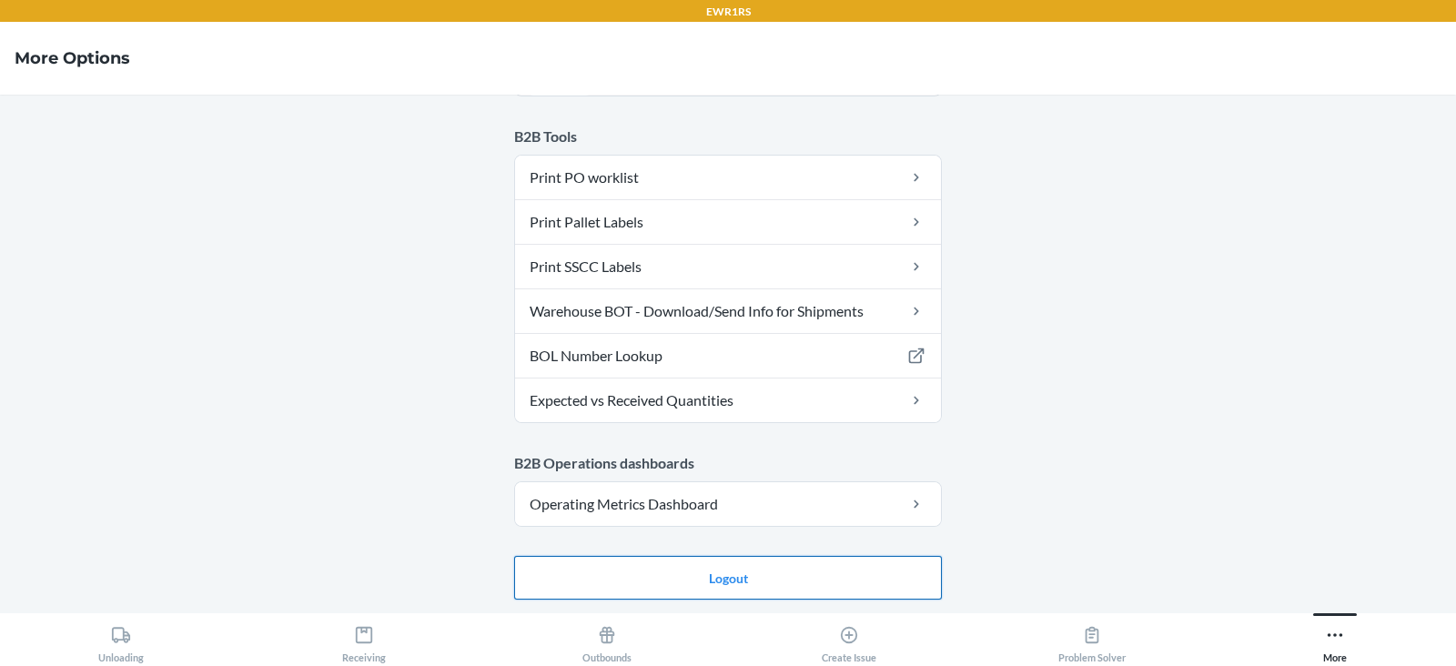
click at [699, 571] on button "Logout" at bounding box center [728, 578] width 428 height 44
